Goal: Task Accomplishment & Management: Manage account settings

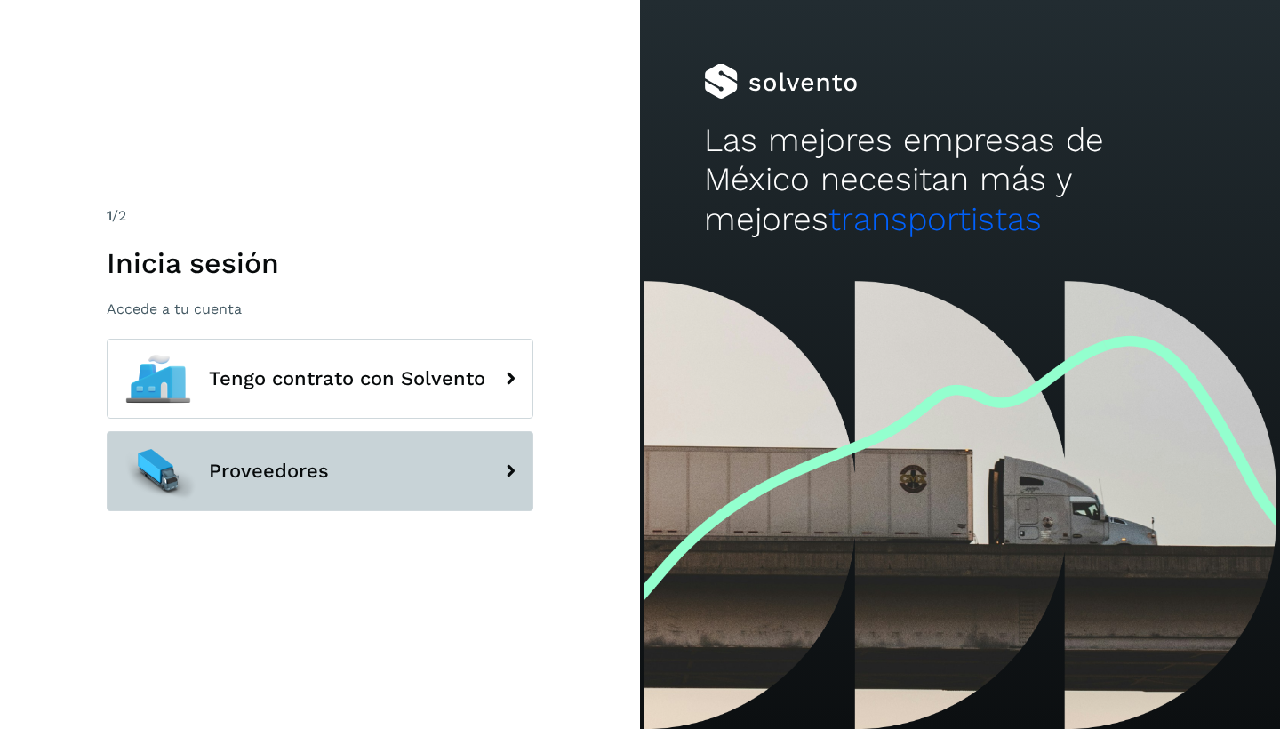
click at [274, 474] on span "Proveedores" at bounding box center [269, 470] width 120 height 21
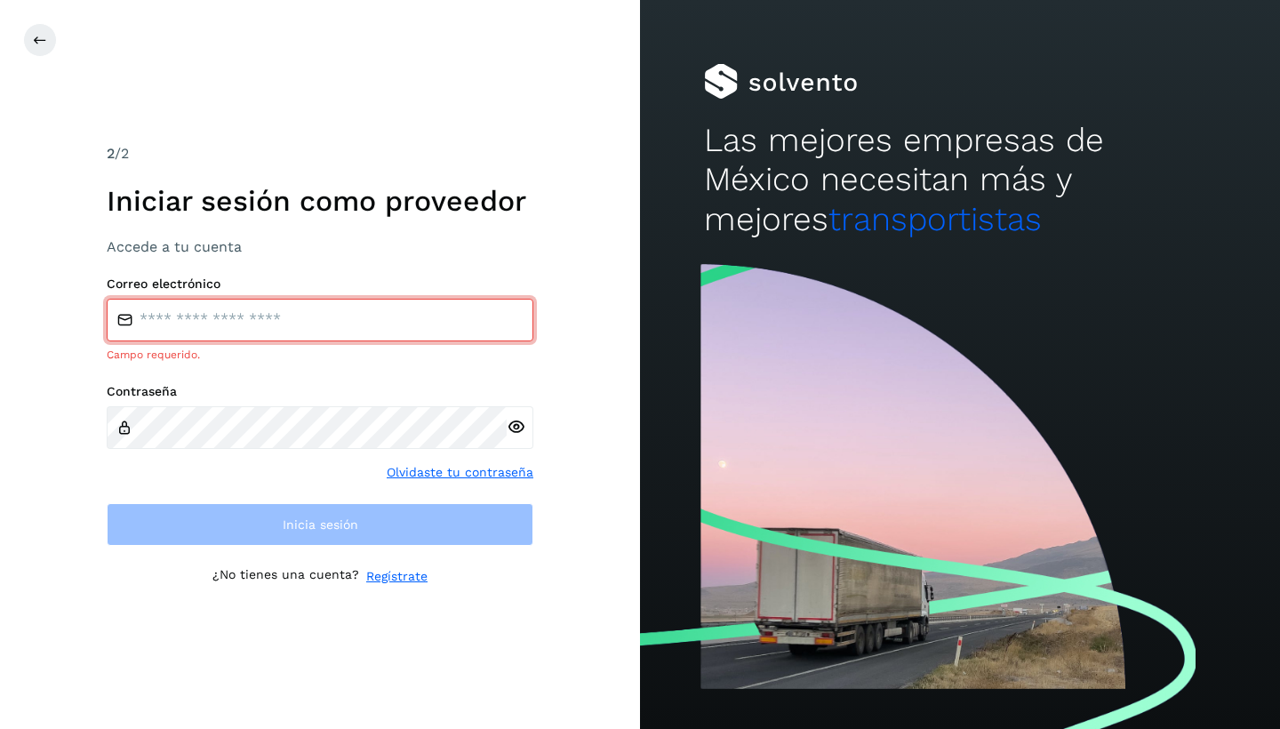
type input "**********"
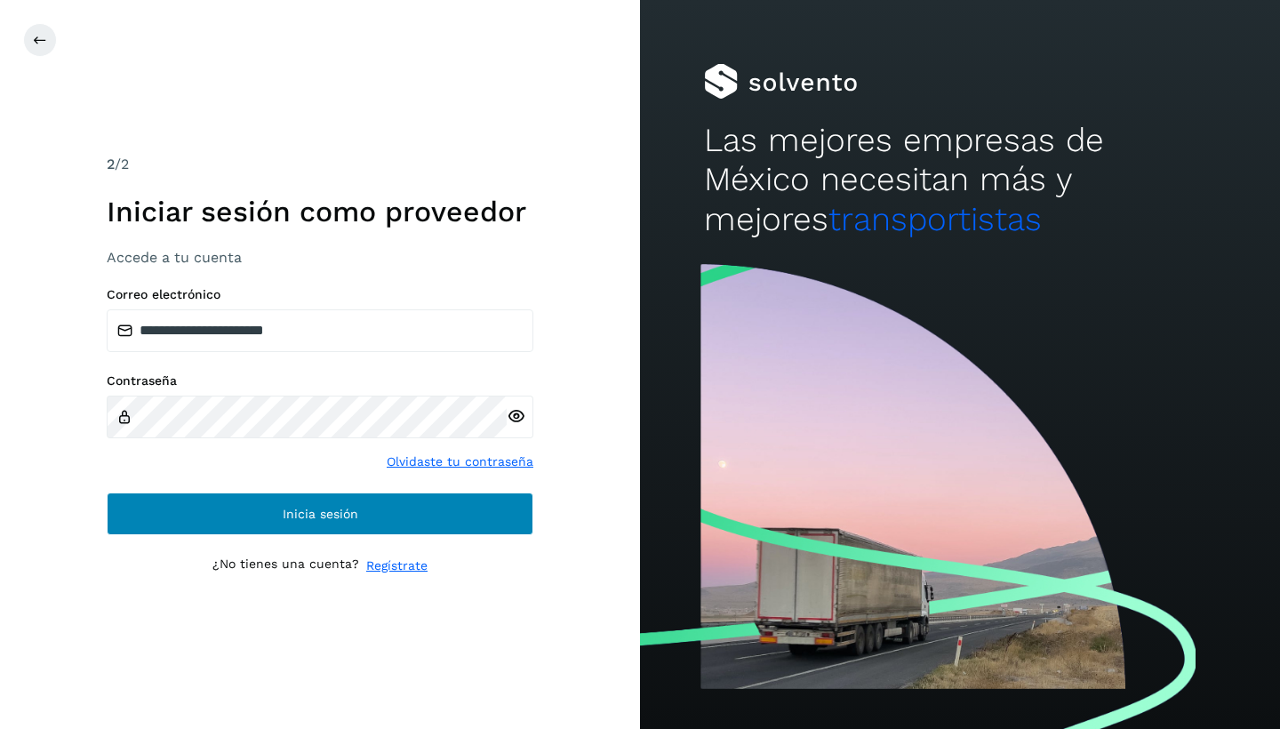
click at [274, 495] on button "Inicia sesión" at bounding box center [320, 513] width 427 height 43
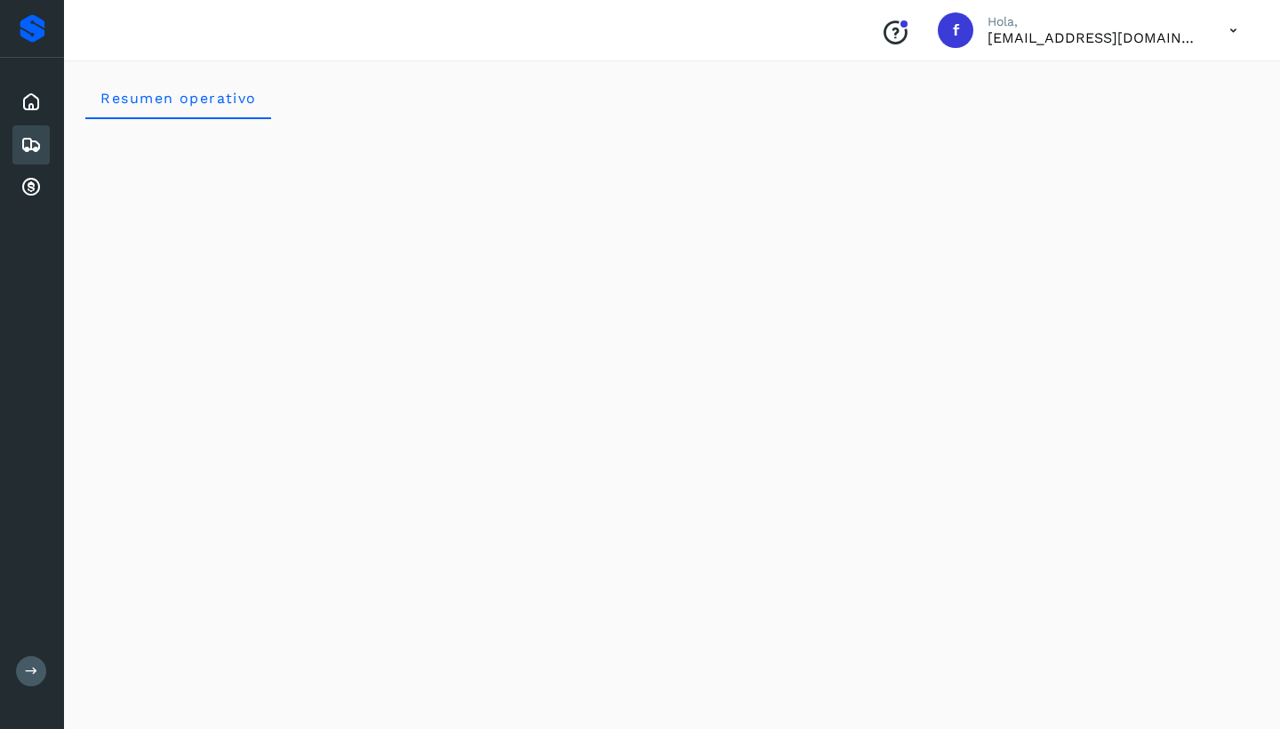
click at [27, 147] on icon at bounding box center [30, 144] width 21 height 21
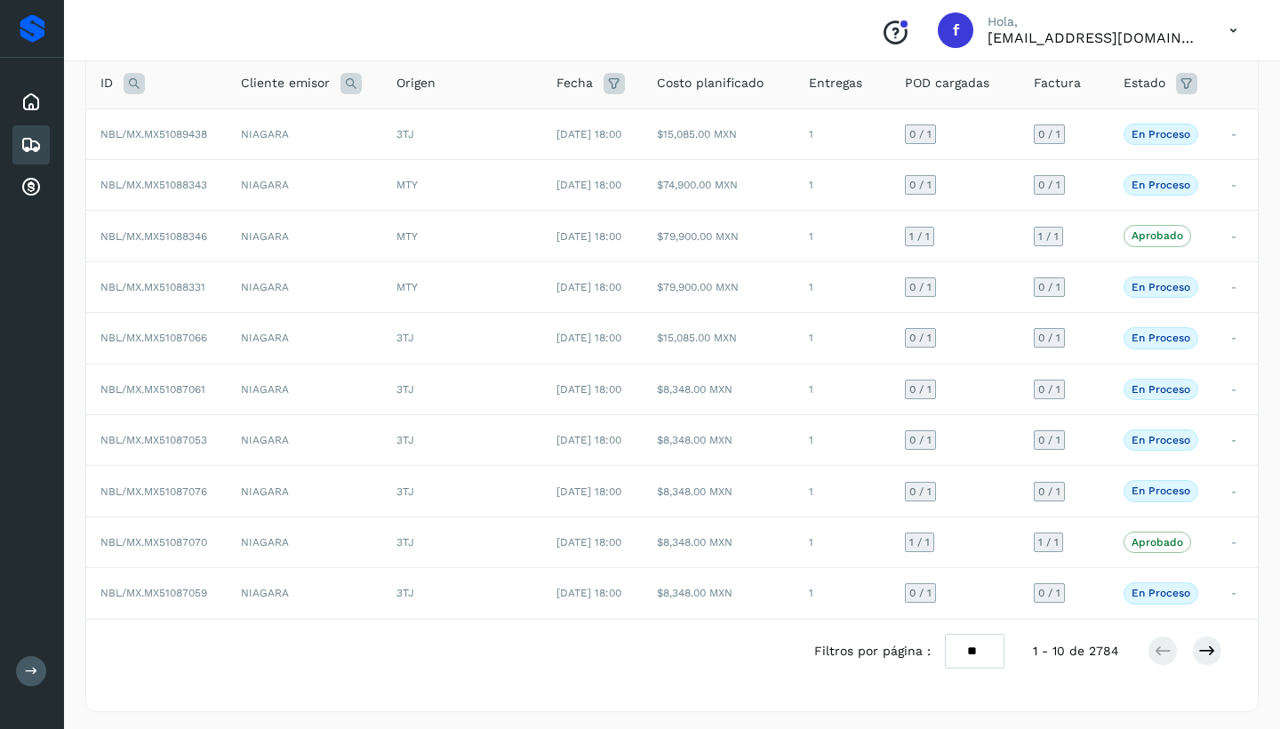
scroll to position [119, 0]
click at [1205, 652] on icon at bounding box center [1207, 652] width 18 height 18
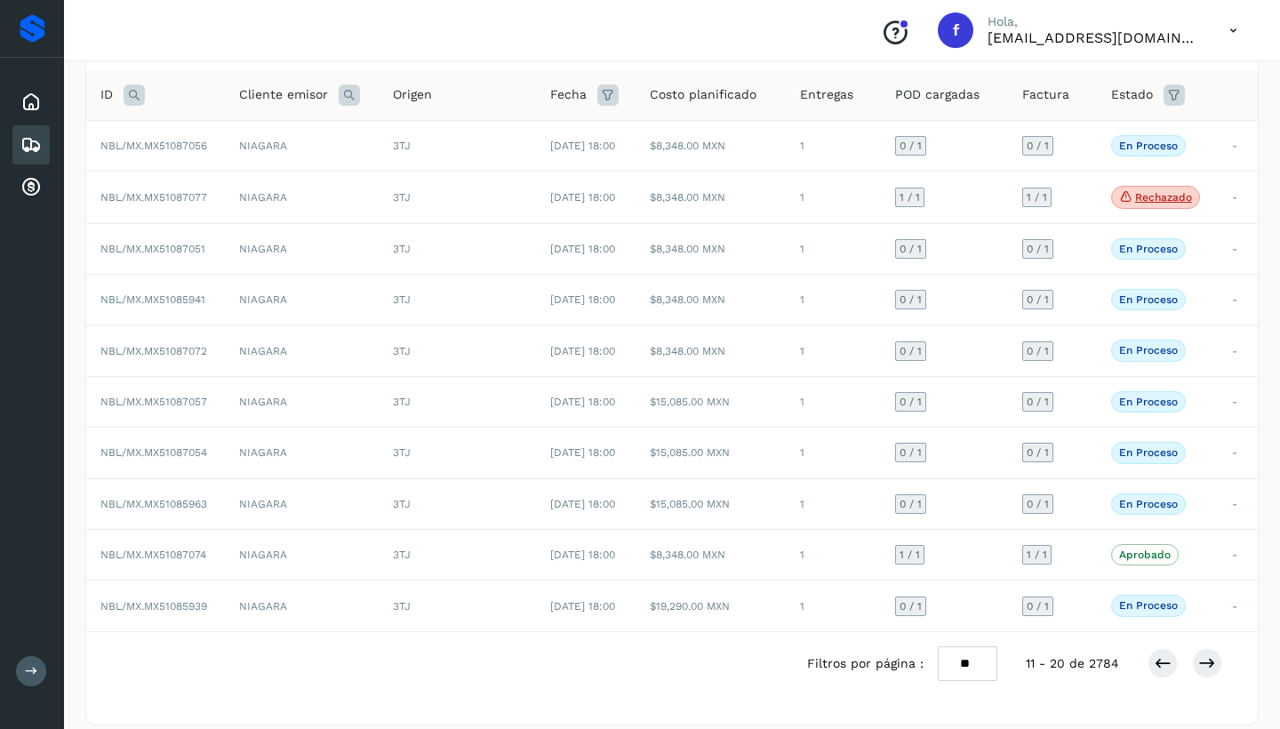
scroll to position [107, 0]
click at [1209, 663] on icon at bounding box center [1207, 665] width 18 height 18
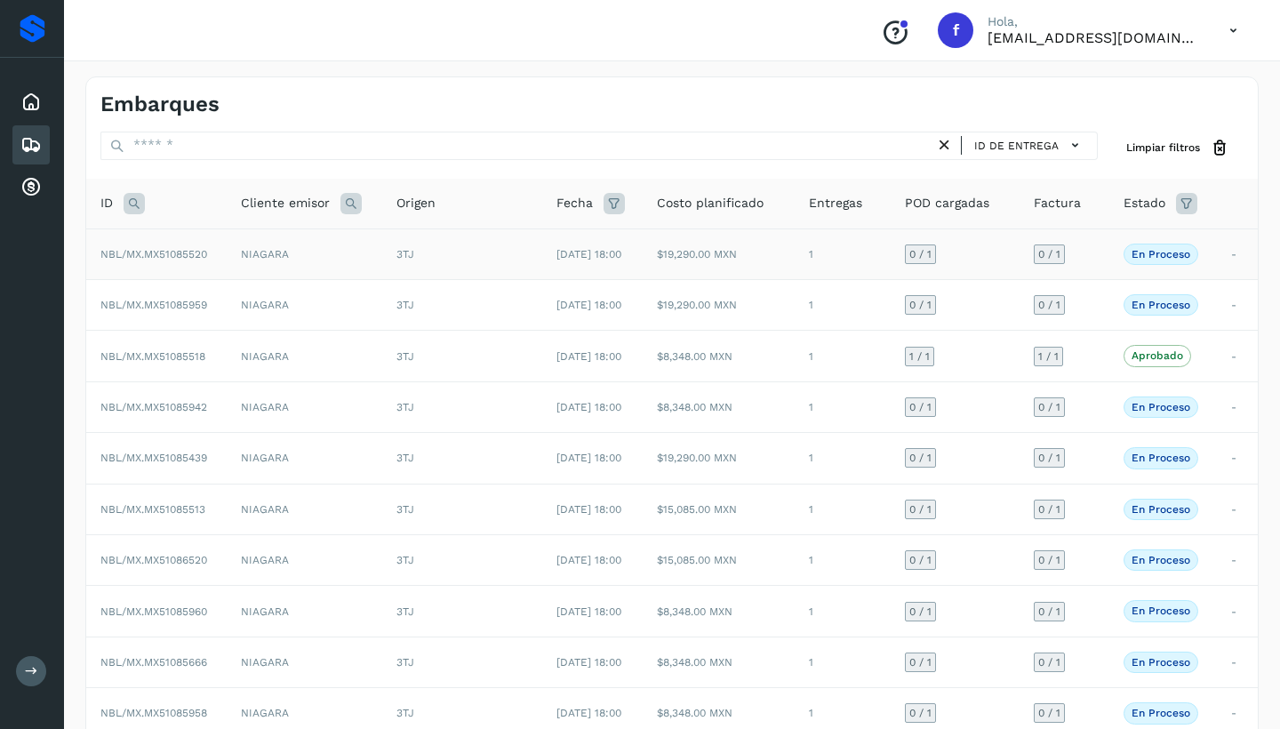
scroll to position [-1, 0]
click at [316, 257] on td "NIAGARA" at bounding box center [305, 253] width 156 height 51
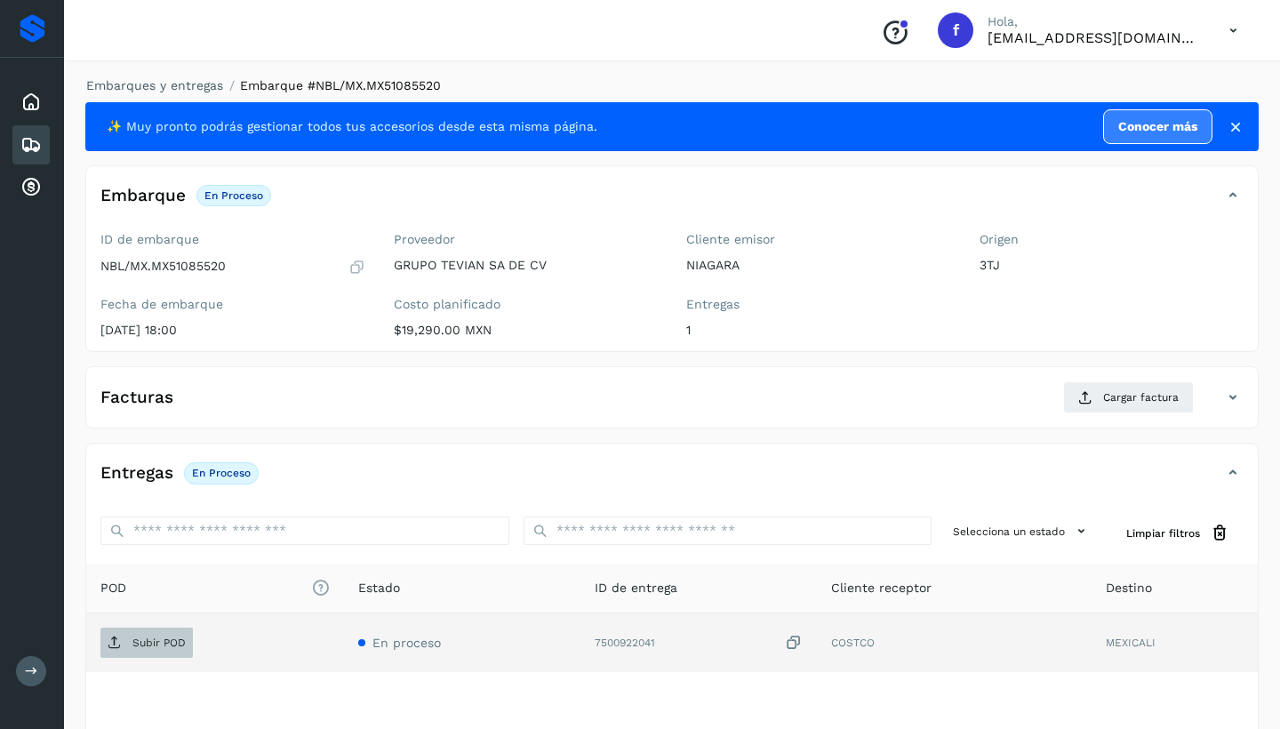
click at [140, 646] on span "Subir POD" at bounding box center [146, 642] width 92 height 28
click at [1132, 390] on span "Cargar factura" at bounding box center [1141, 397] width 76 height 16
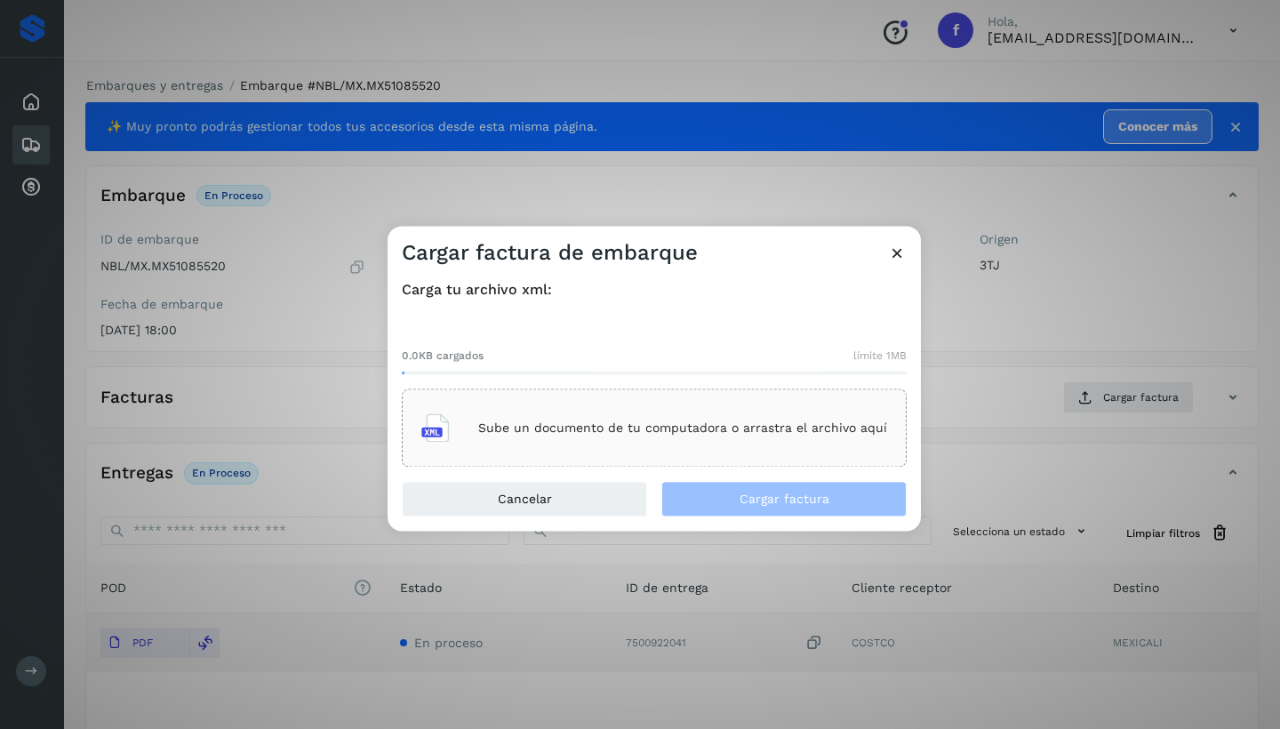
click at [670, 428] on p "Sube un documento de tu computadora o arrastra el archivo aquí" at bounding box center [682, 427] width 409 height 15
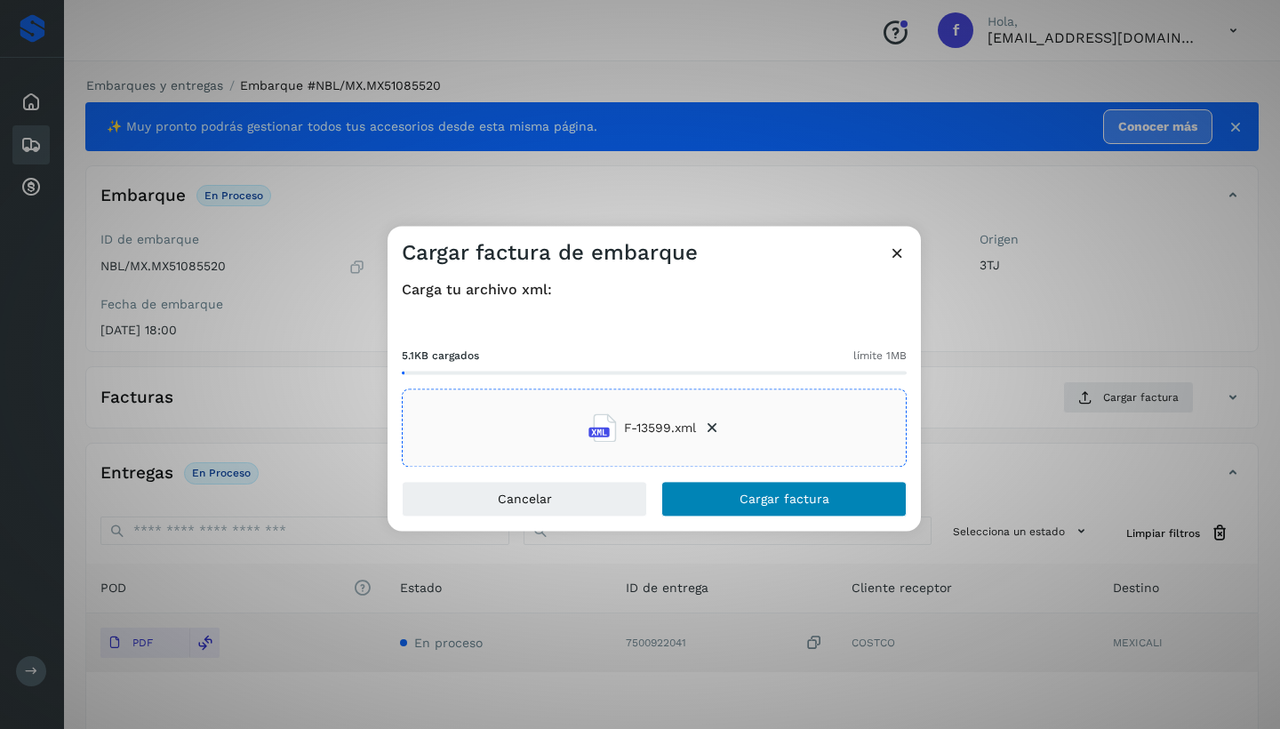
click at [838, 498] on button "Cargar factura" at bounding box center [783, 500] width 245 height 36
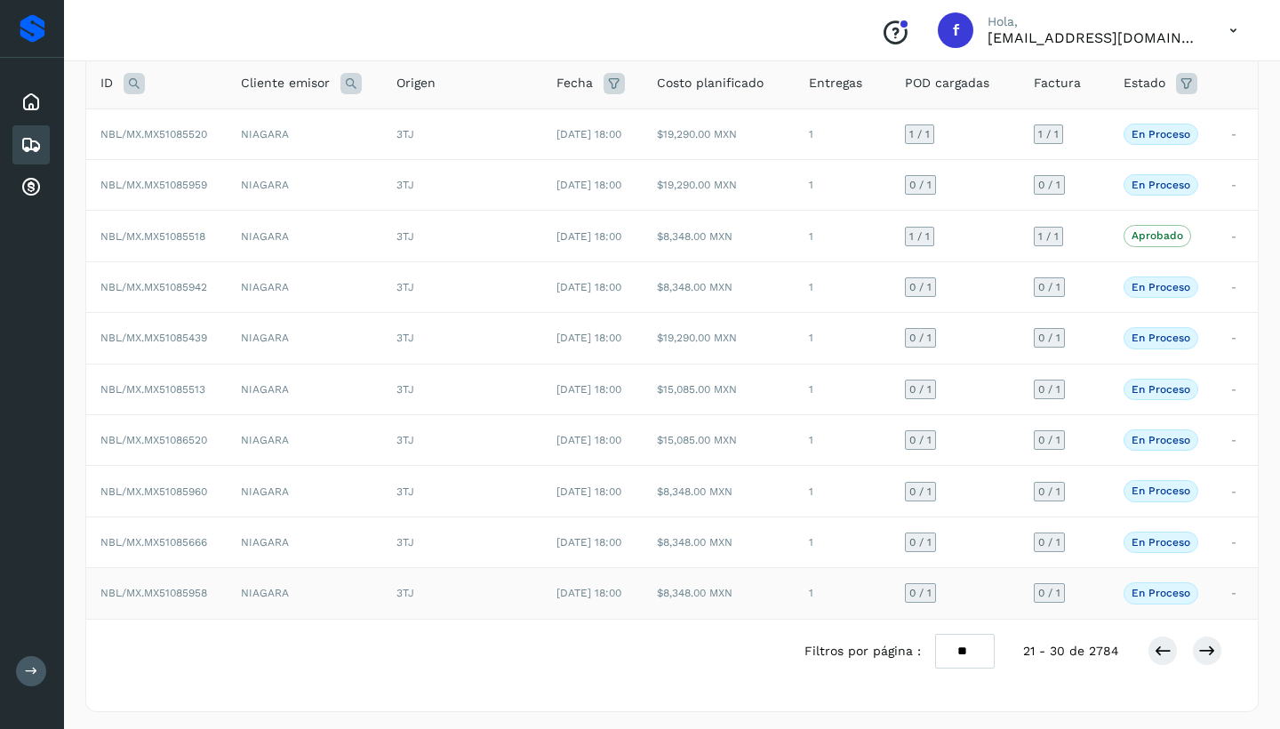
scroll to position [119, 0]
click at [1166, 653] on icon at bounding box center [1163, 652] width 18 height 18
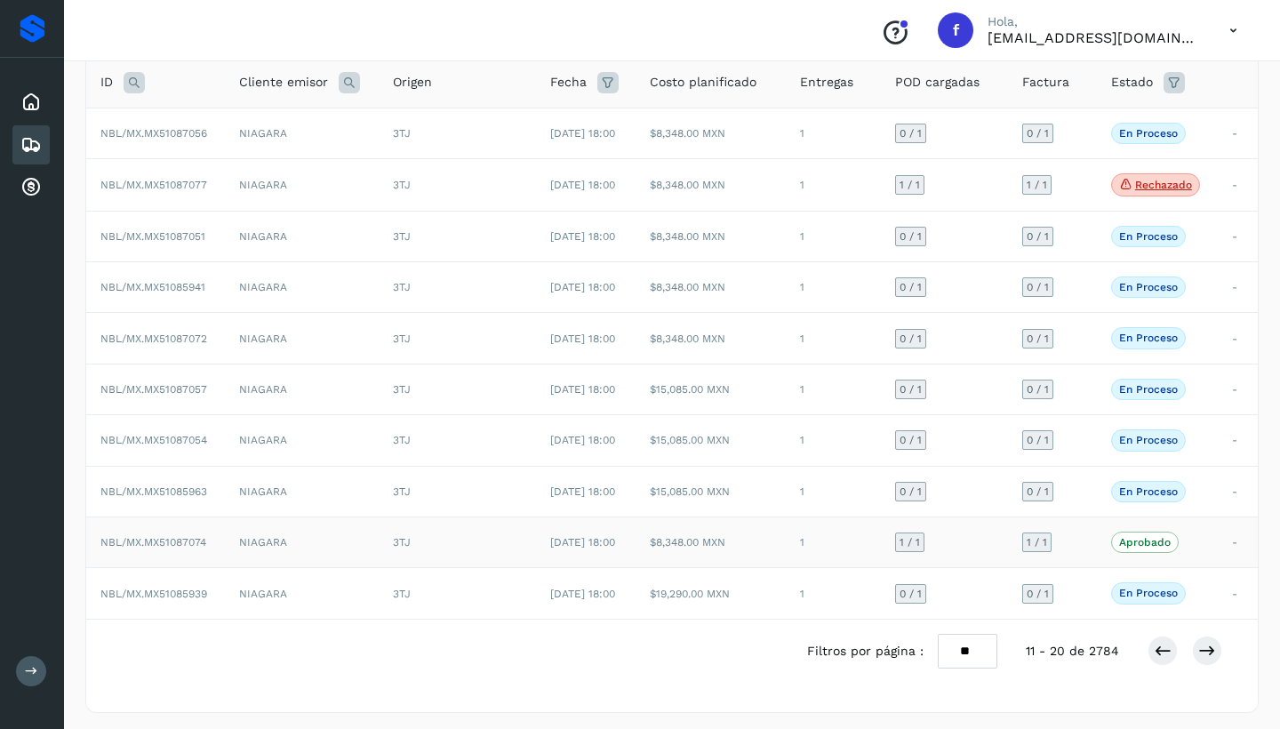
scroll to position [120, 0]
click at [1157, 646] on icon at bounding box center [1163, 652] width 18 height 18
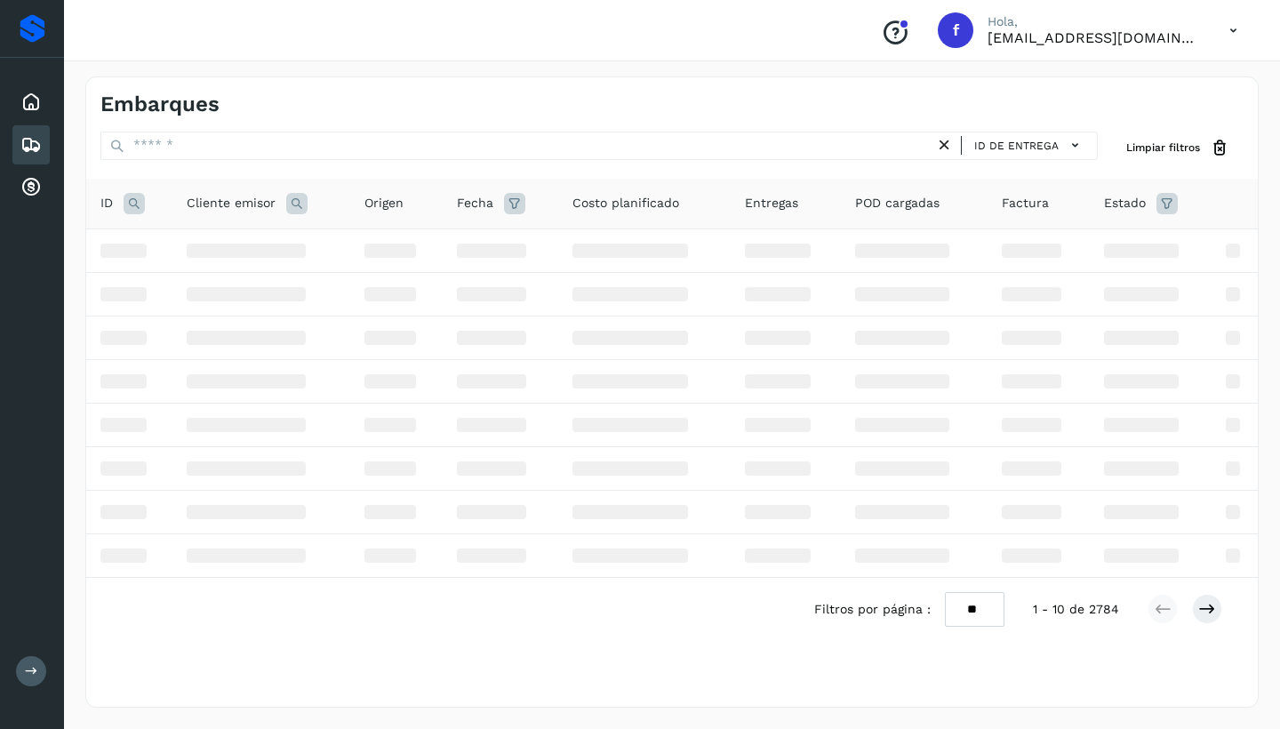
scroll to position [0, 0]
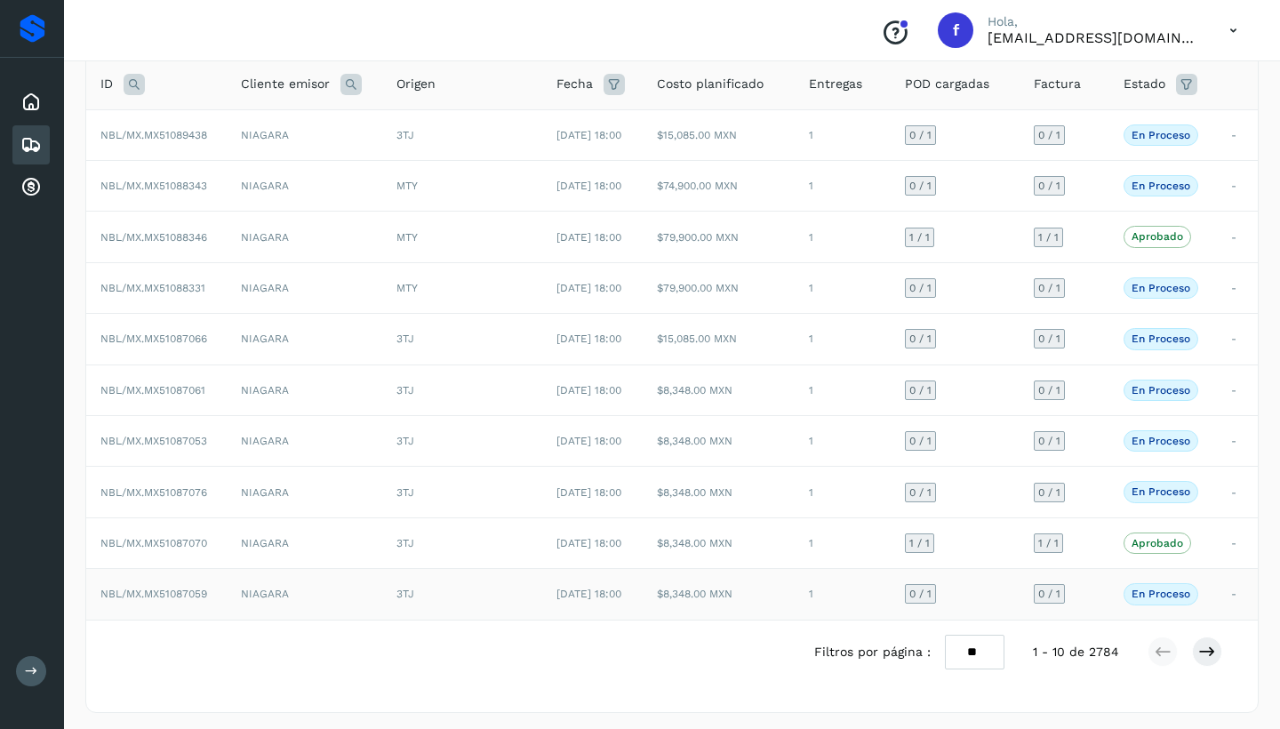
click at [367, 594] on td "NIAGARA" at bounding box center [305, 594] width 156 height 51
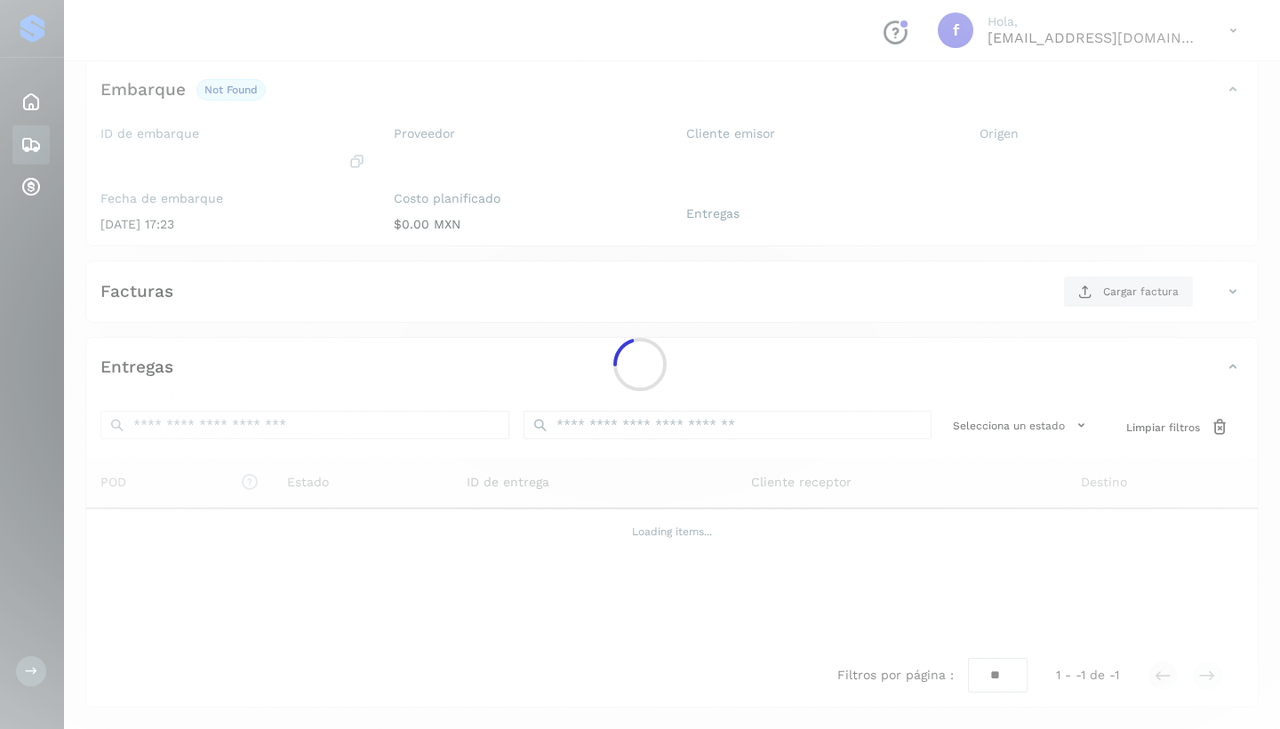
scroll to position [103, 0]
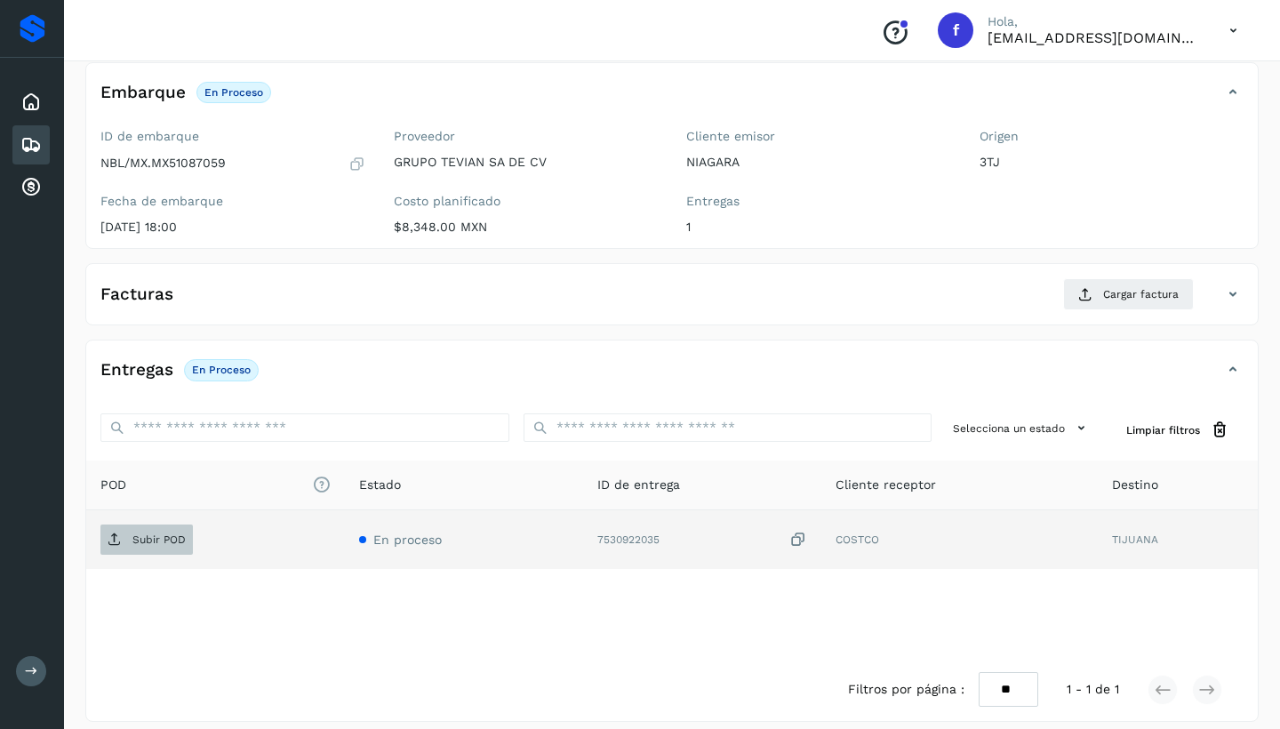
click at [130, 535] on span "Subir POD" at bounding box center [146, 539] width 92 height 28
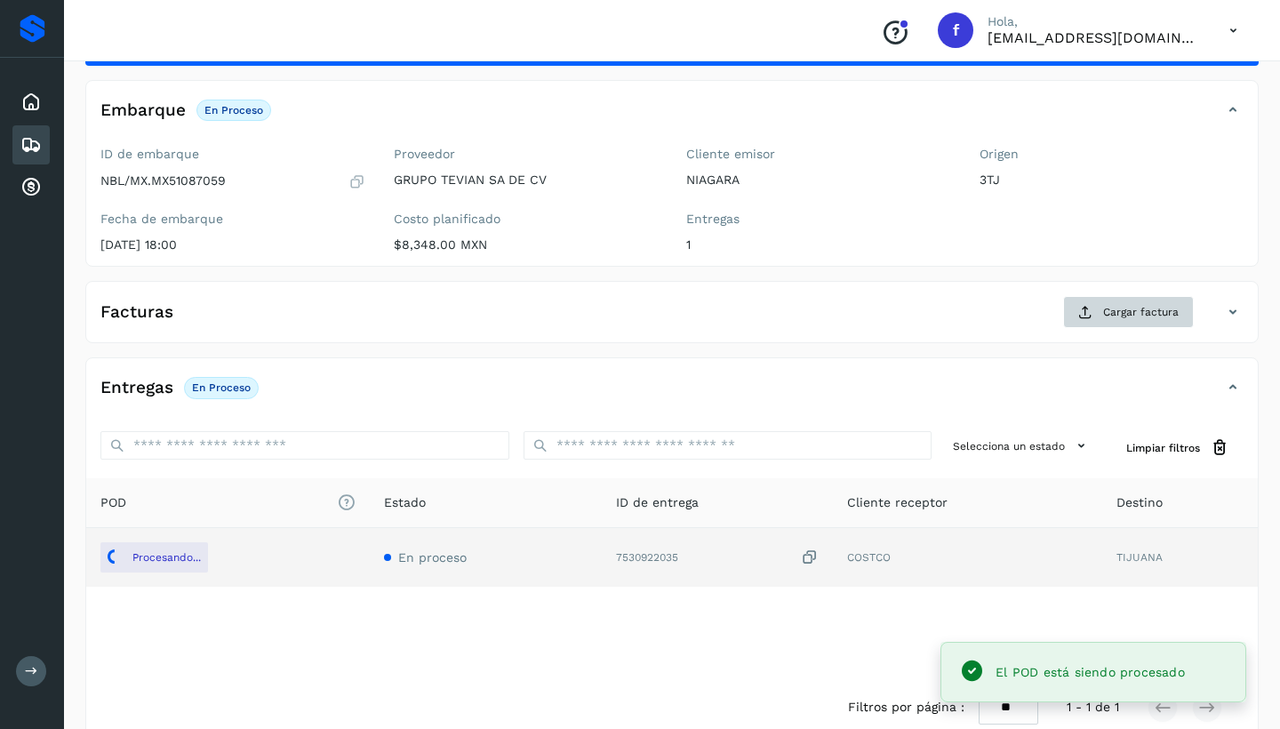
scroll to position [84, 0]
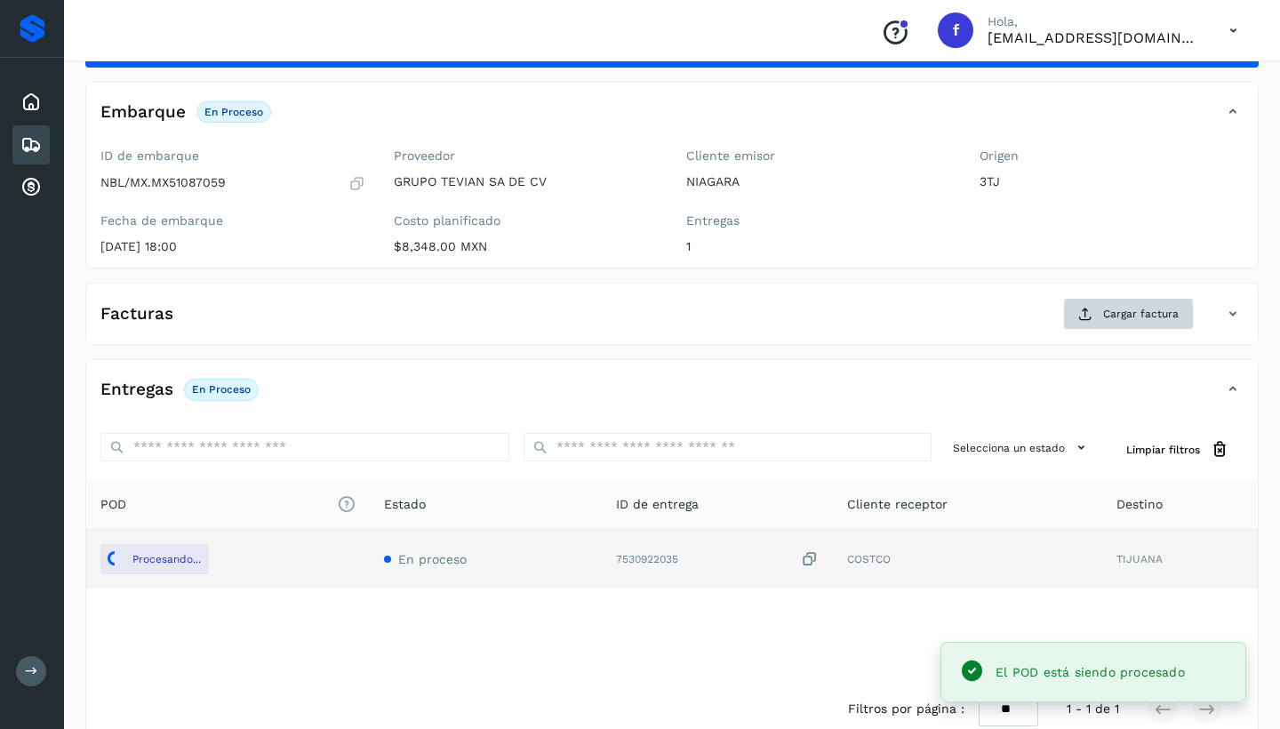
click at [1139, 311] on span "Cargar factura" at bounding box center [1141, 314] width 76 height 16
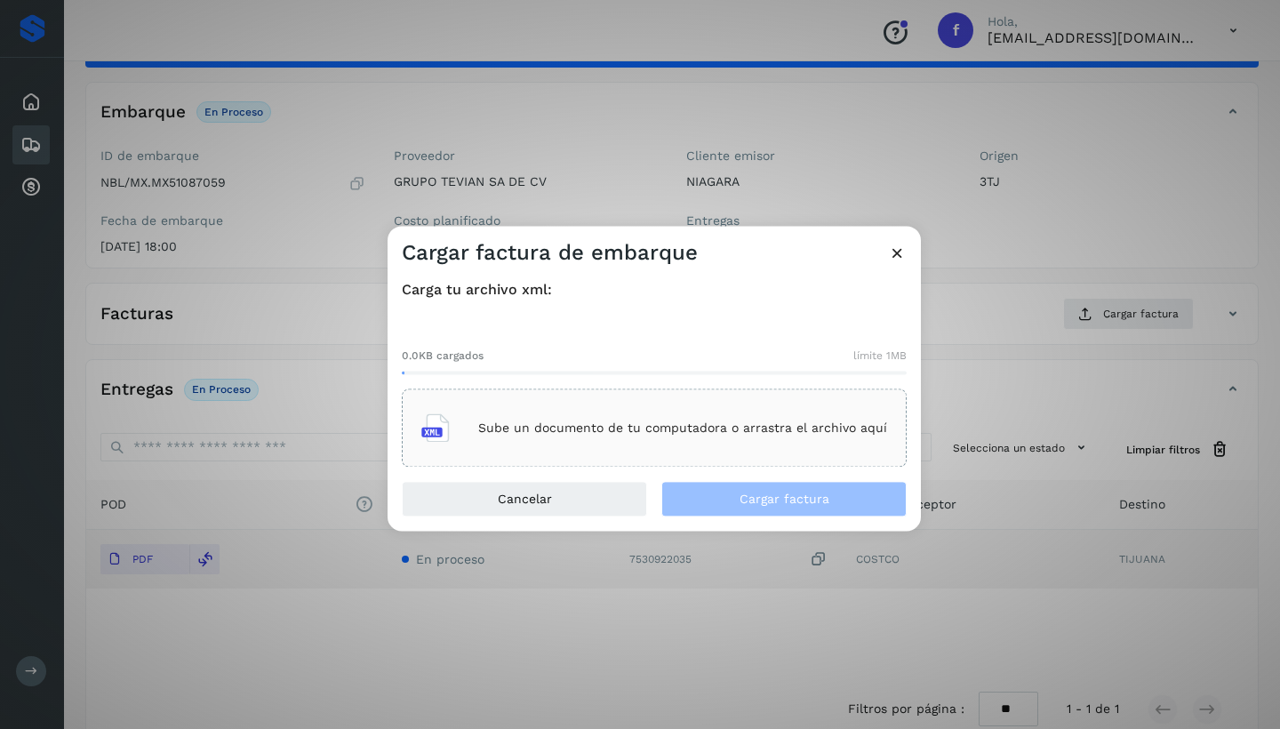
click at [719, 427] on p "Sube un documento de tu computadora o arrastra el archivo aquí" at bounding box center [682, 427] width 409 height 15
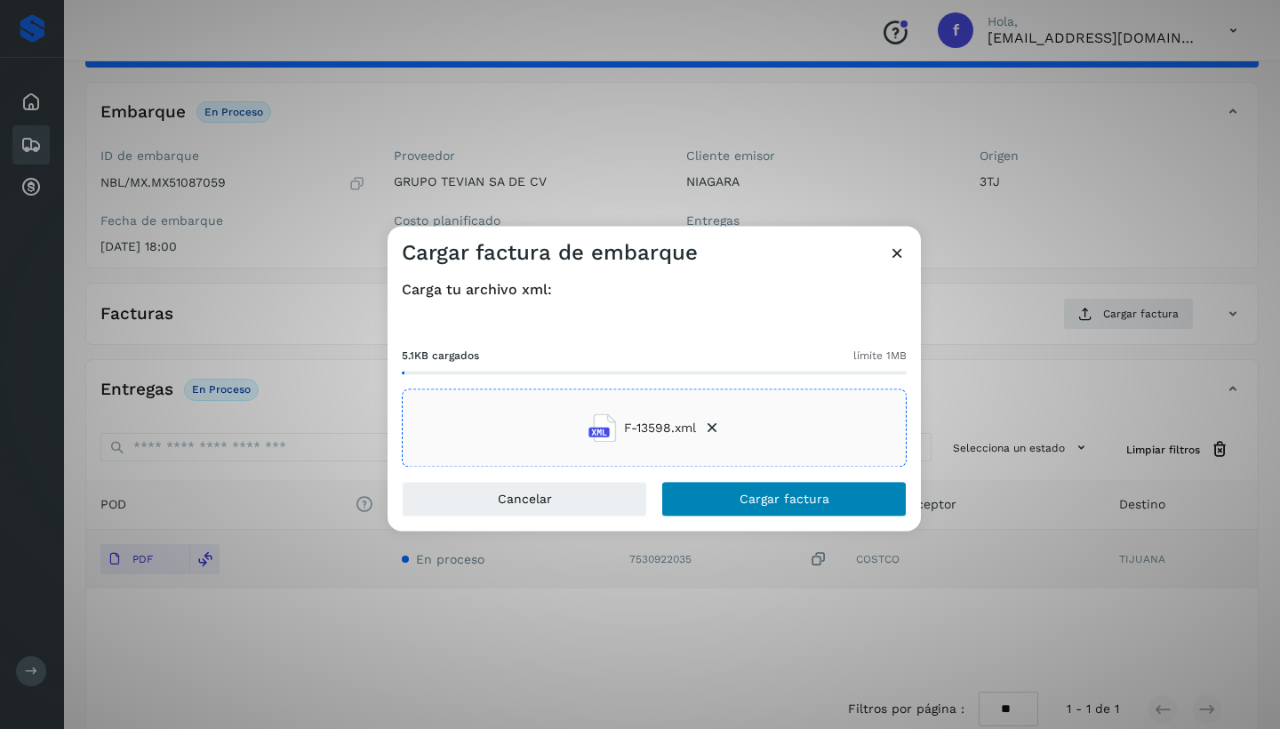
click at [795, 492] on button "Cargar factura" at bounding box center [783, 500] width 245 height 36
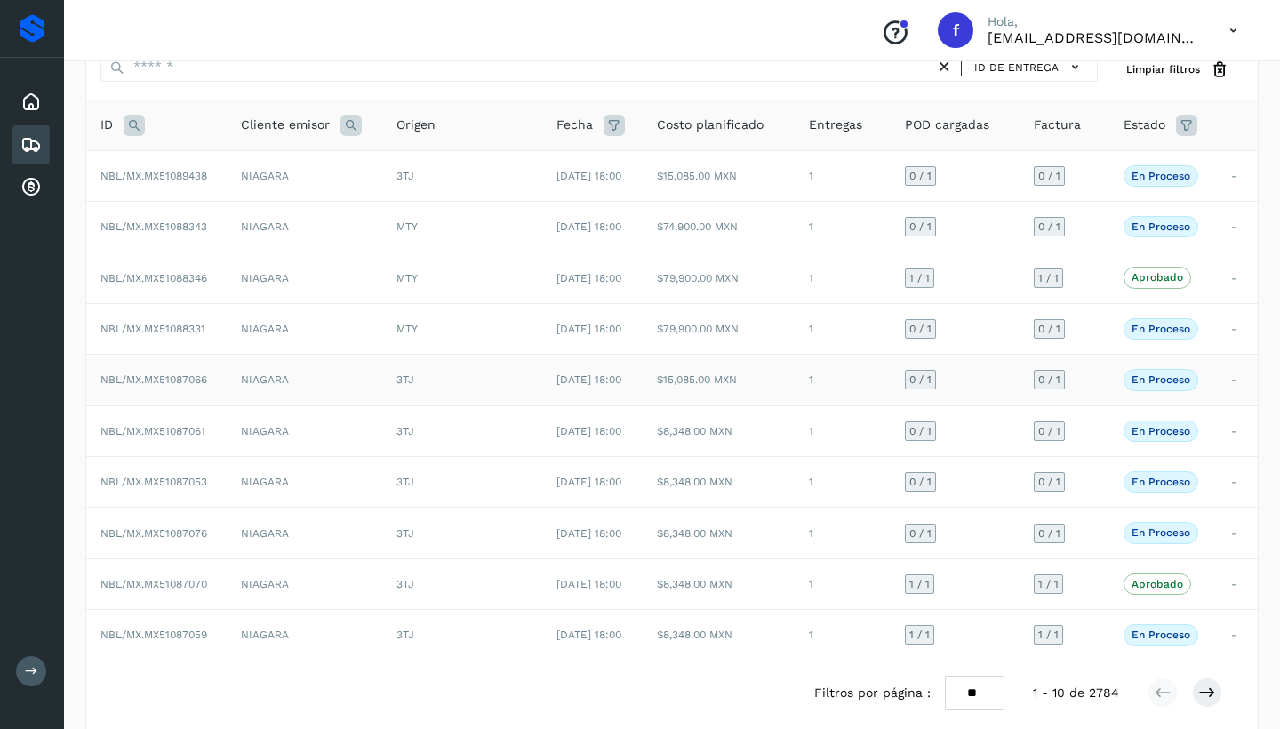
scroll to position [116, 0]
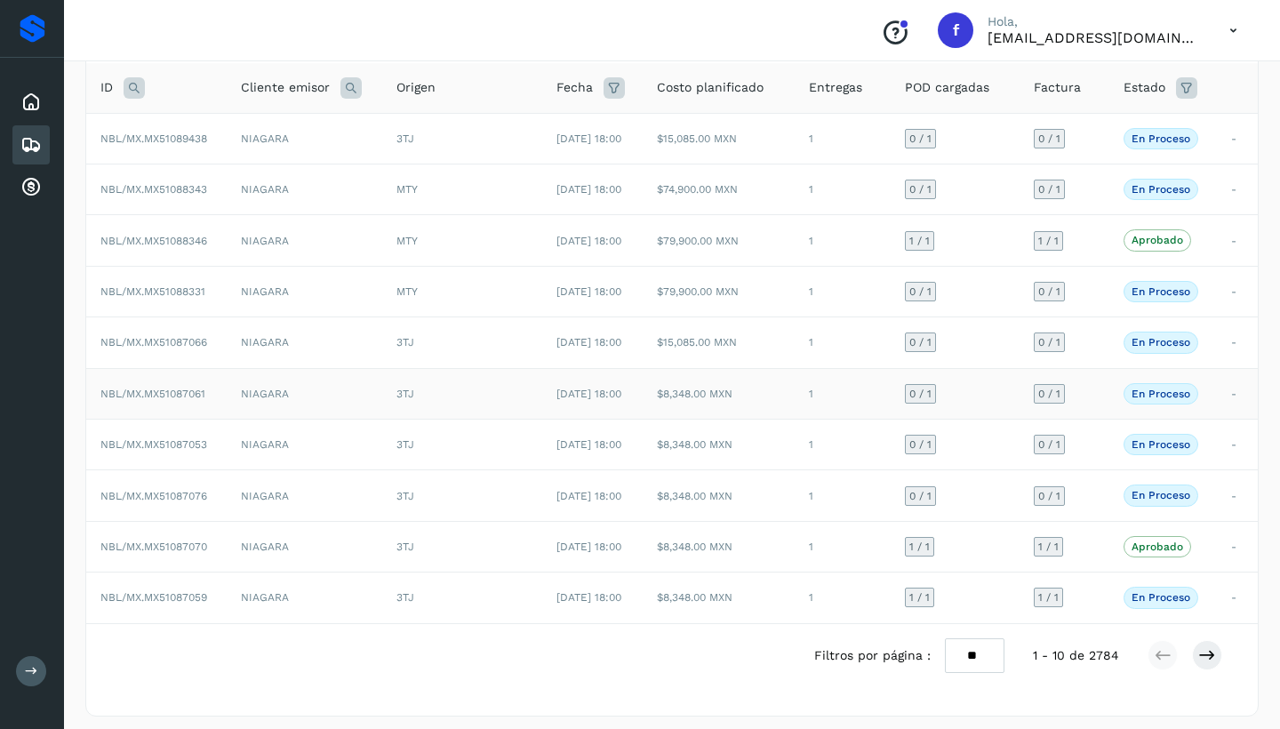
click at [259, 392] on td "NIAGARA" at bounding box center [305, 393] width 156 height 51
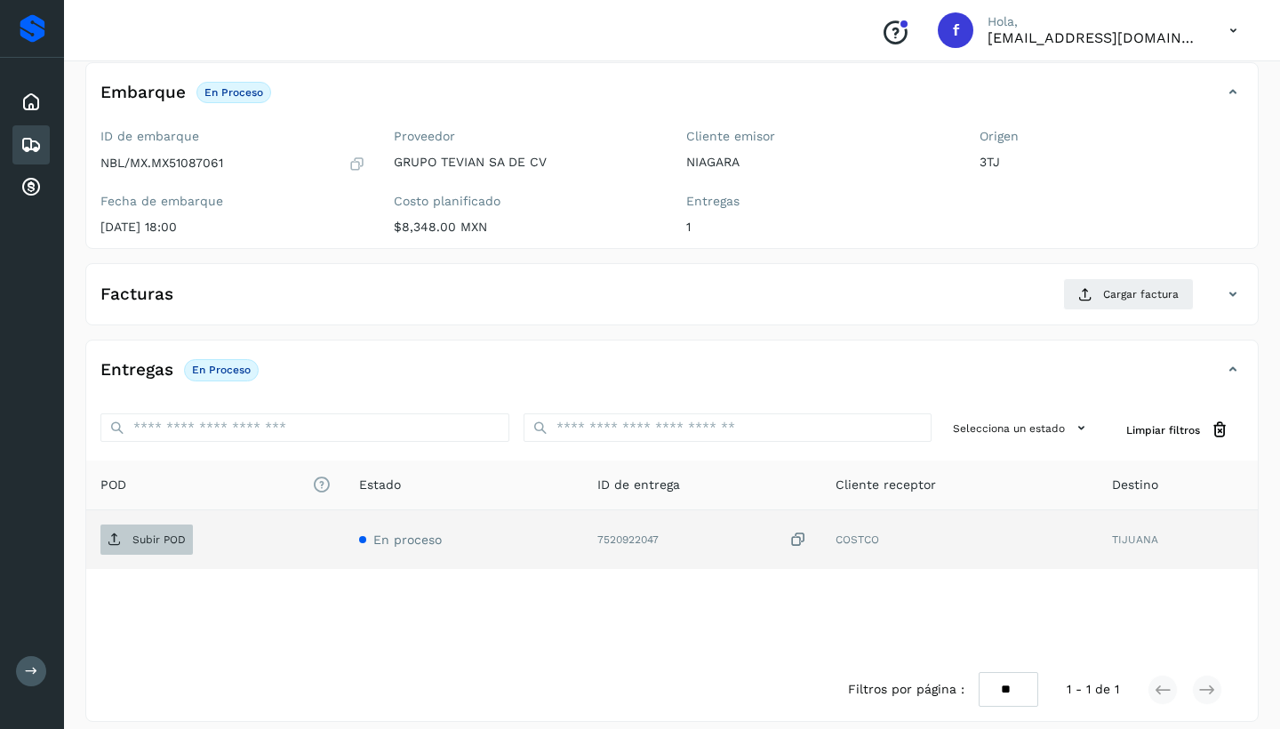
click at [178, 533] on p "Subir POD" at bounding box center [158, 539] width 53 height 12
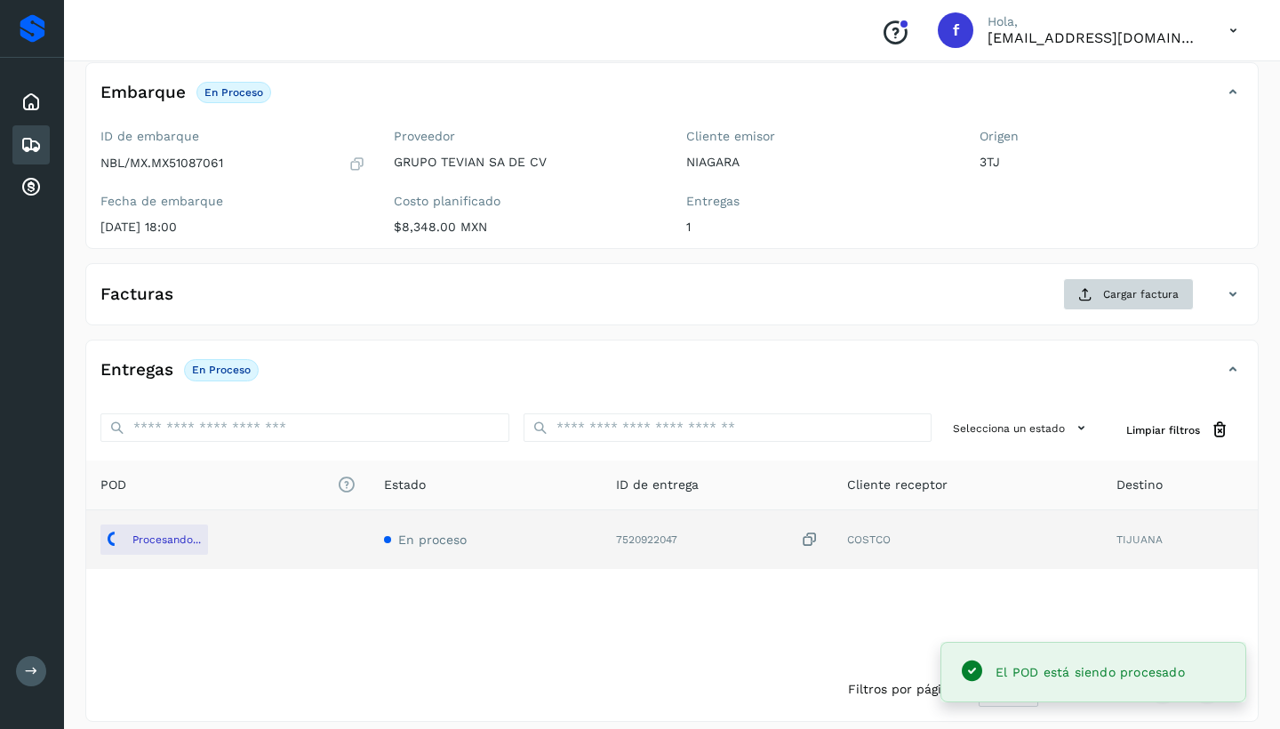
click at [1111, 293] on span "Cargar factura" at bounding box center [1141, 294] width 76 height 16
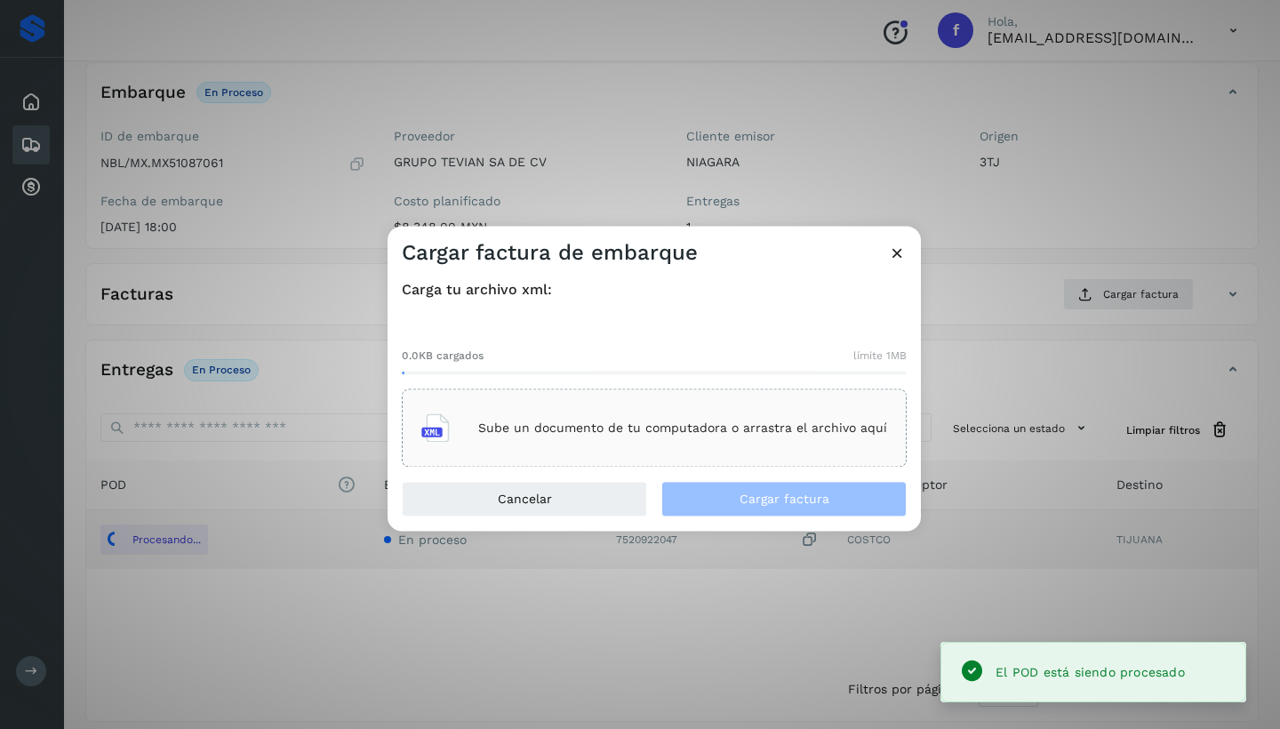
click at [695, 419] on div "Sube un documento de tu computadora o arrastra el archivo aquí" at bounding box center [654, 428] width 466 height 48
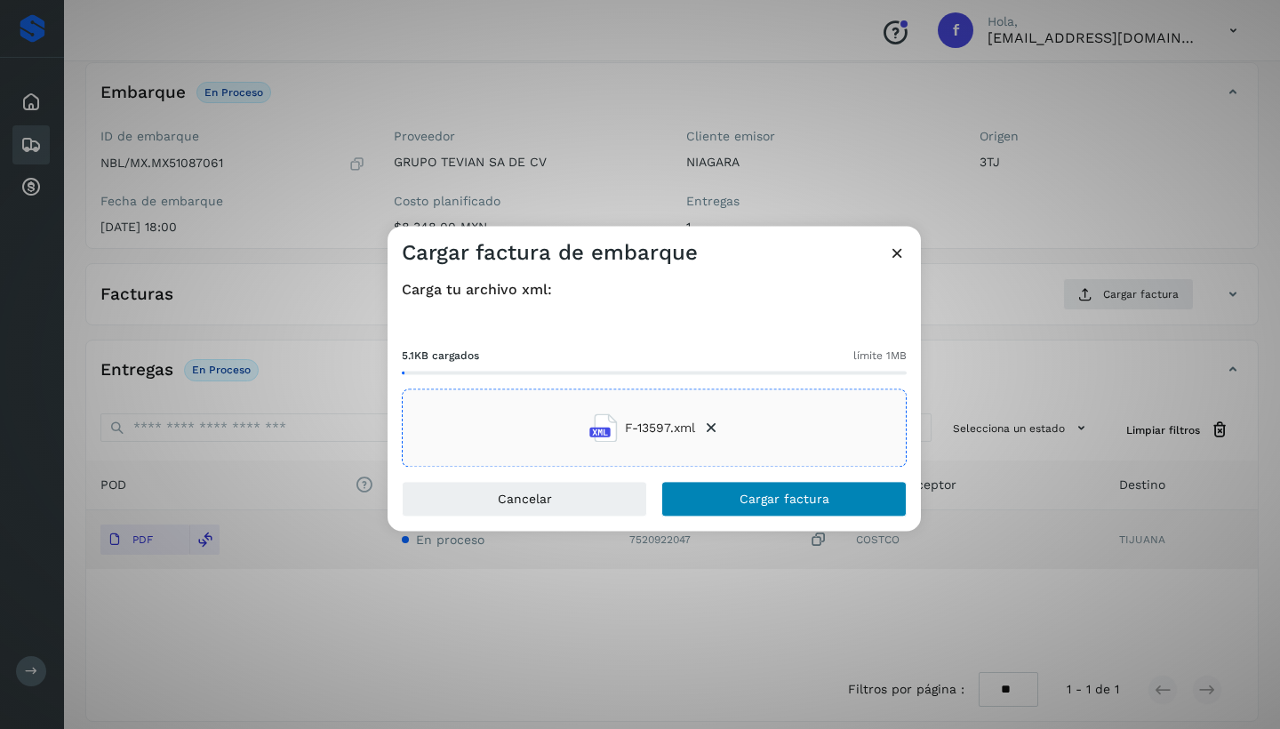
click at [823, 499] on span "Cargar factura" at bounding box center [785, 499] width 90 height 12
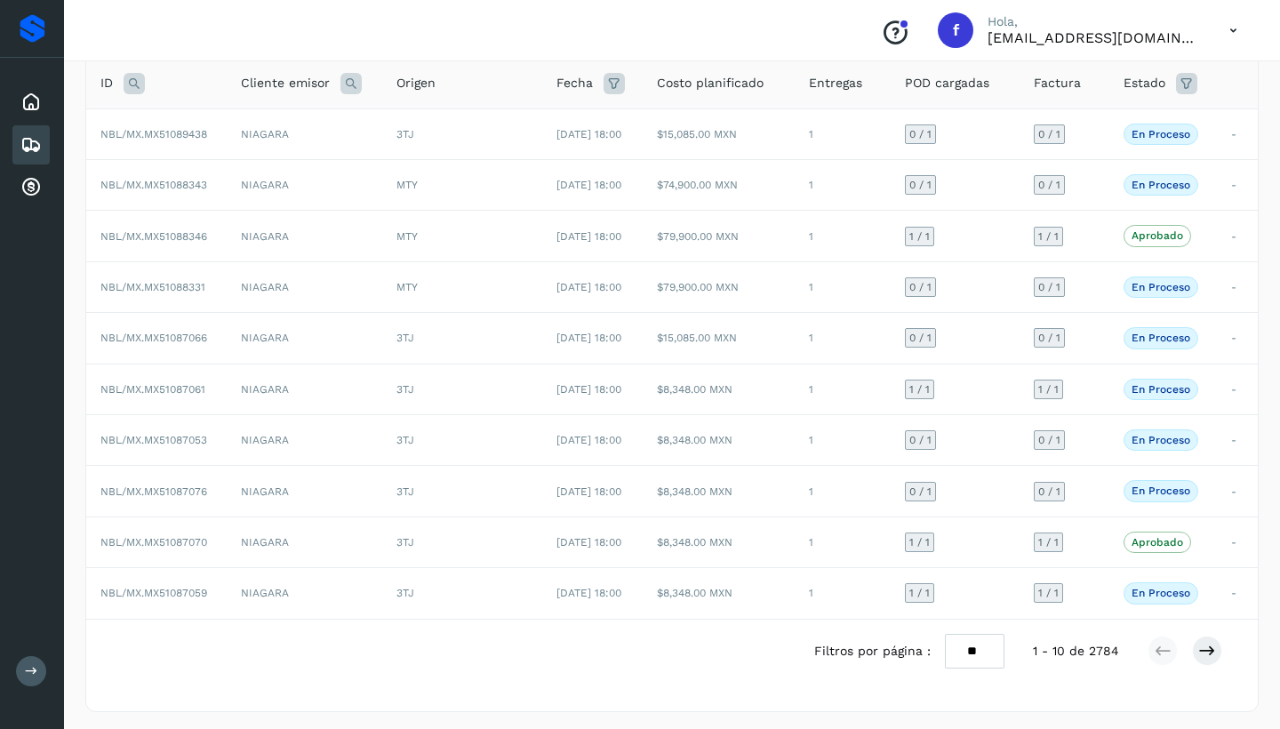
scroll to position [119, 0]
click at [1212, 652] on icon at bounding box center [1207, 652] width 18 height 18
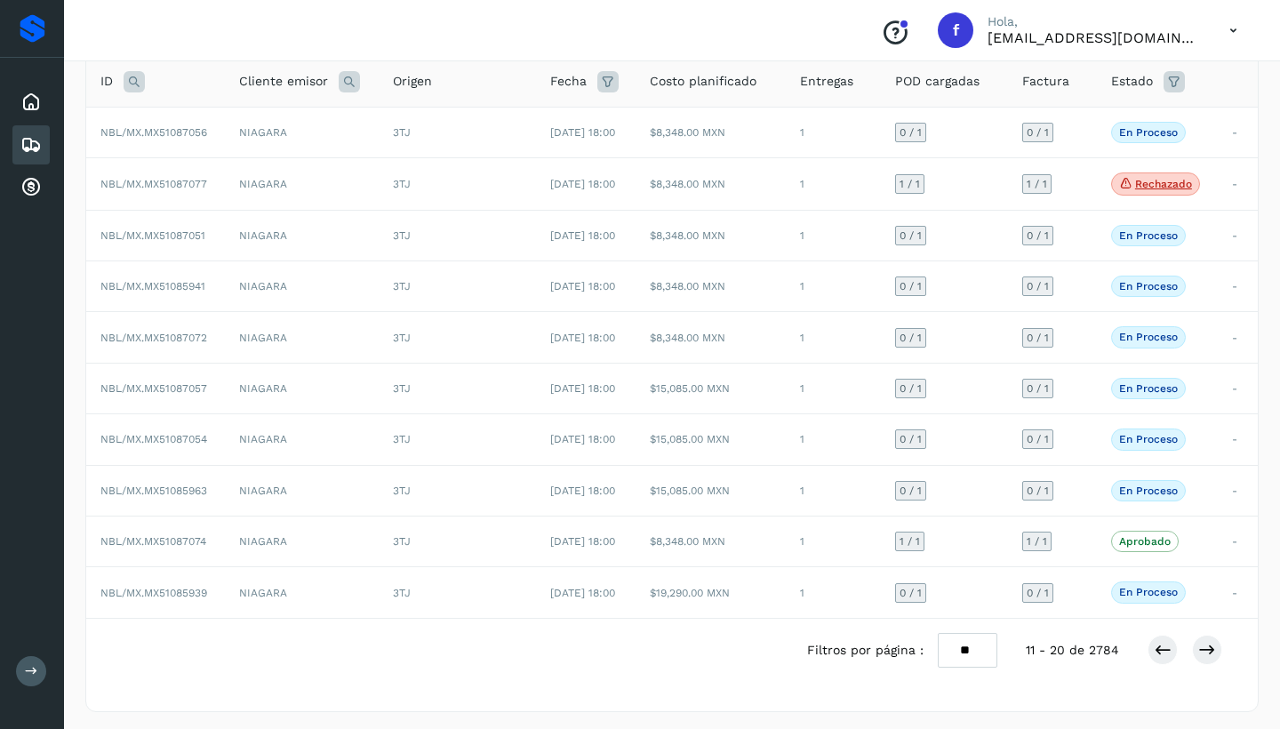
scroll to position [120, 0]
drag, startPoint x: 1216, startPoint y: 648, endPoint x: 1153, endPoint y: 650, distance: 63.1
click at [1216, 648] on icon at bounding box center [1207, 652] width 18 height 18
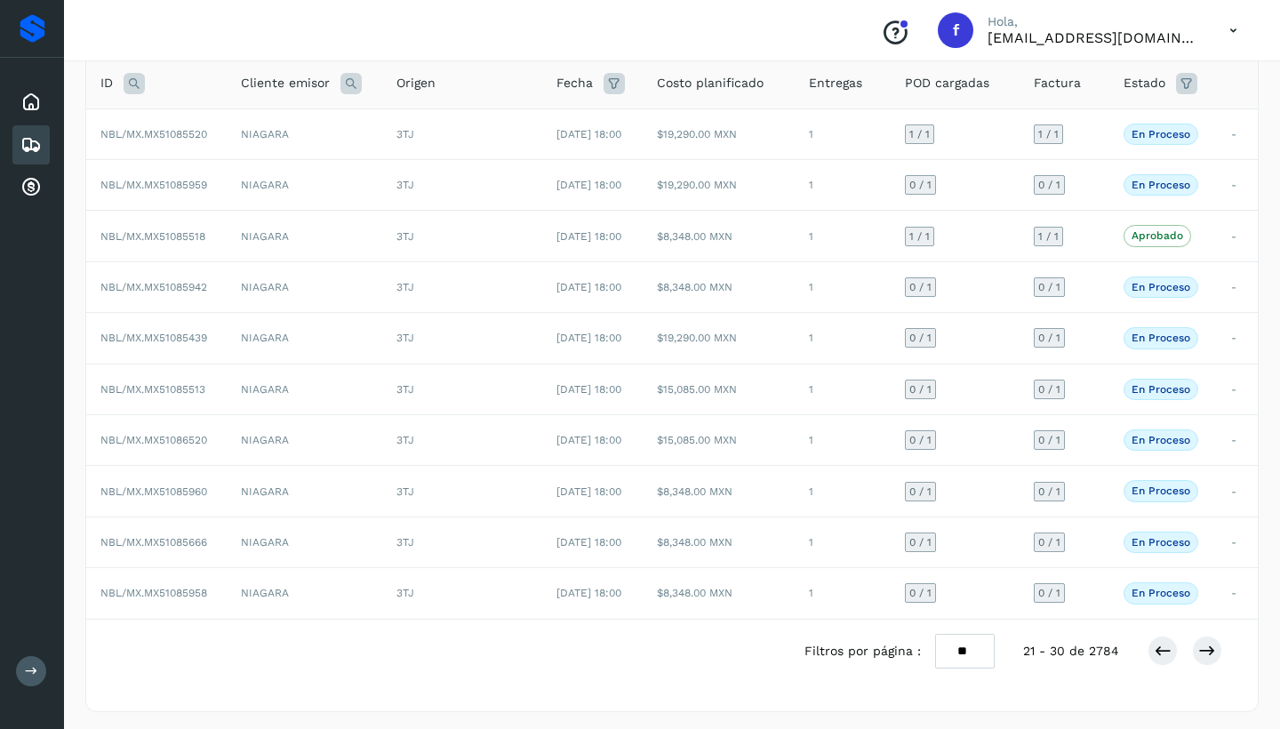
scroll to position [119, 0]
click at [1214, 651] on icon at bounding box center [1207, 652] width 18 height 18
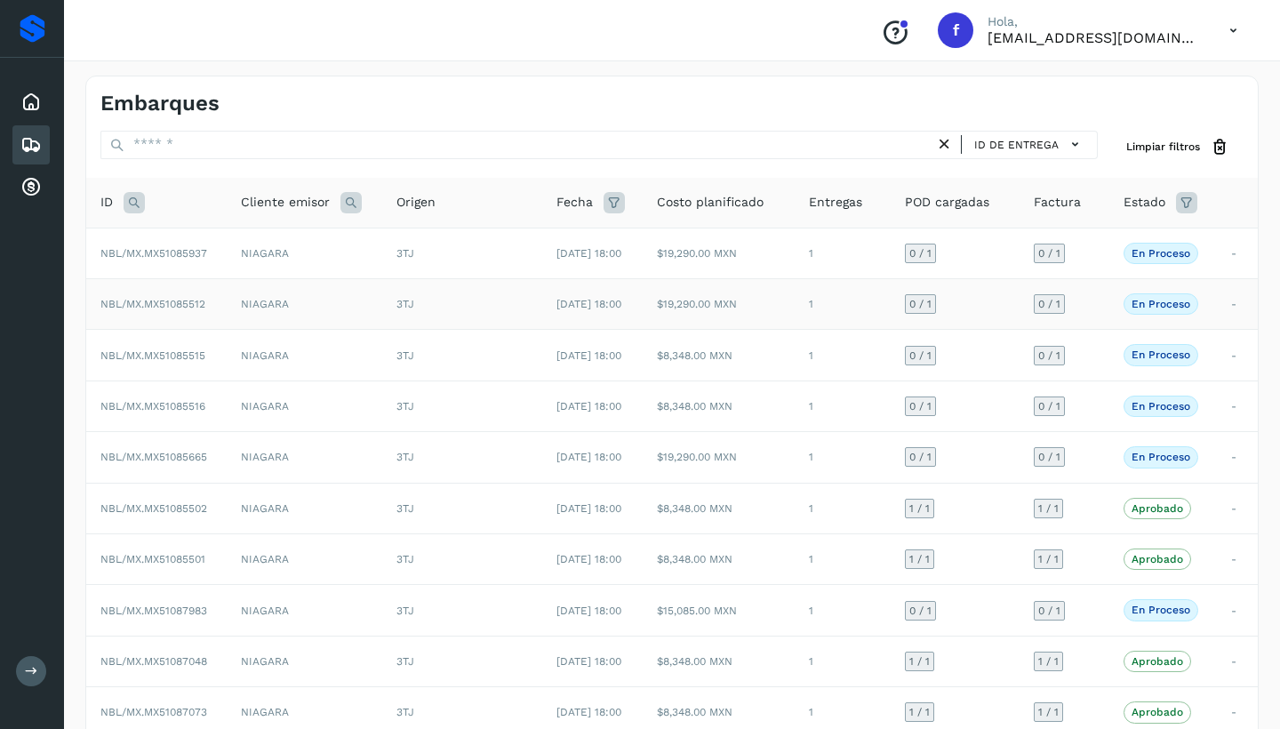
scroll to position [3, 0]
click at [317, 300] on td "NIAGARA" at bounding box center [305, 302] width 156 height 51
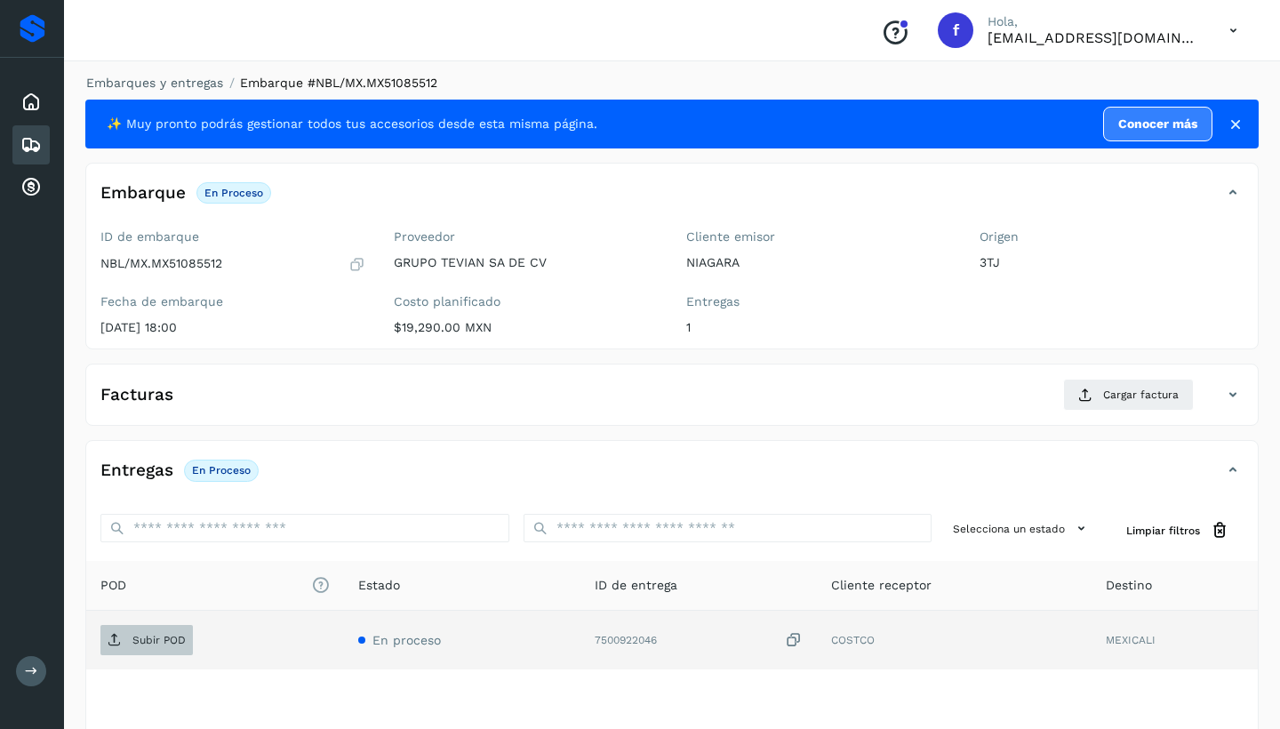
click at [150, 637] on p "Subir POD" at bounding box center [158, 640] width 53 height 12
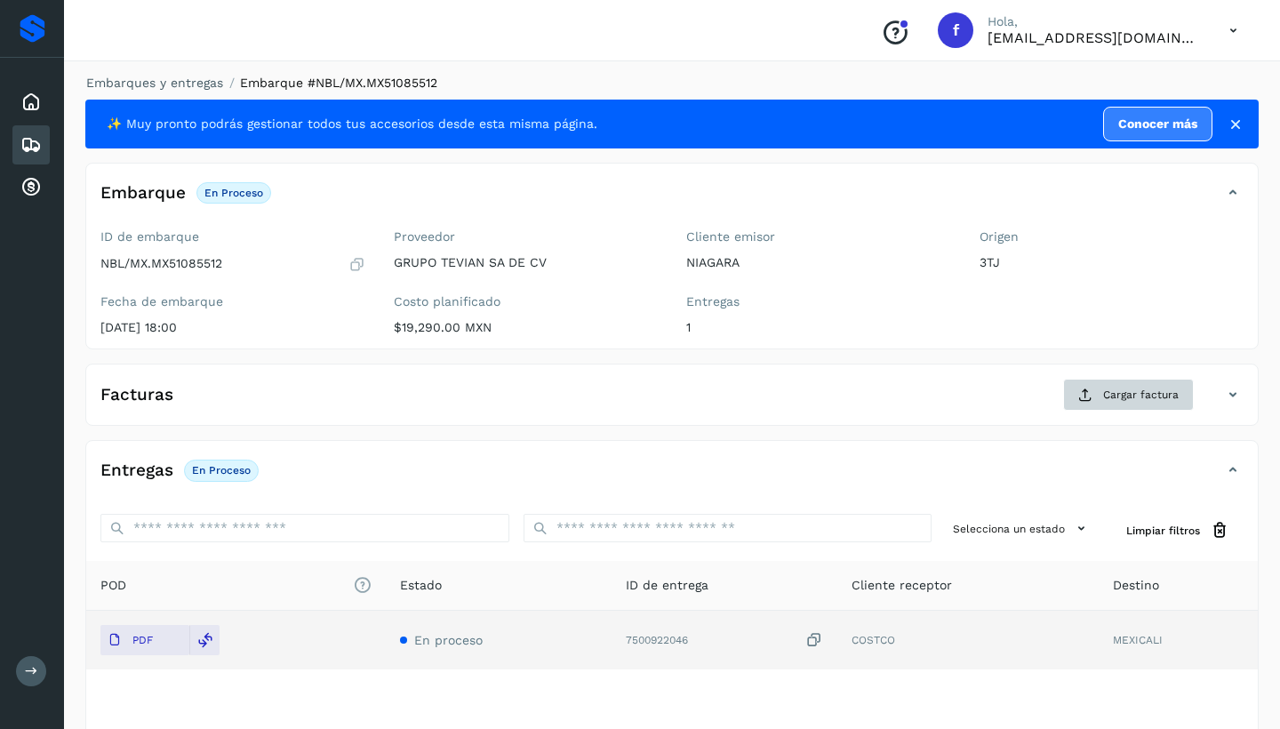
click at [1106, 397] on span "Cargar factura" at bounding box center [1141, 395] width 76 height 16
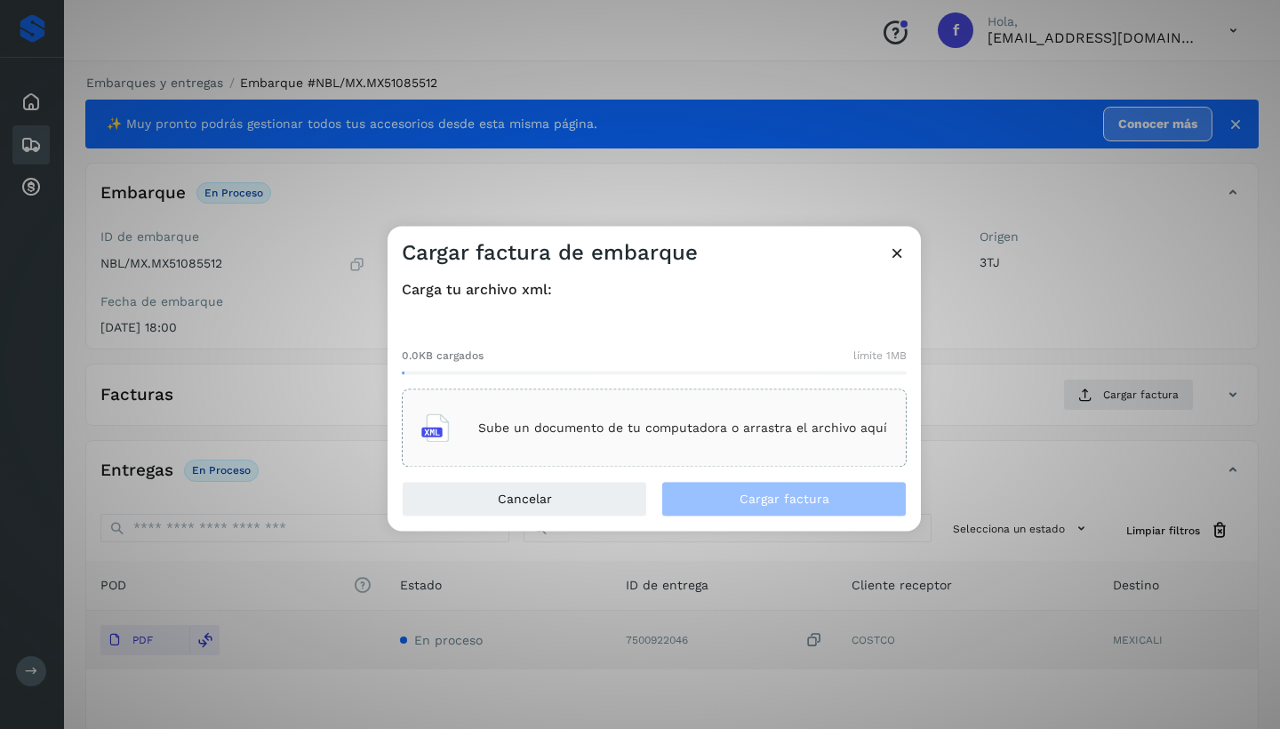
click at [649, 430] on p "Sube un documento de tu computadora o arrastra el archivo aquí" at bounding box center [682, 427] width 409 height 15
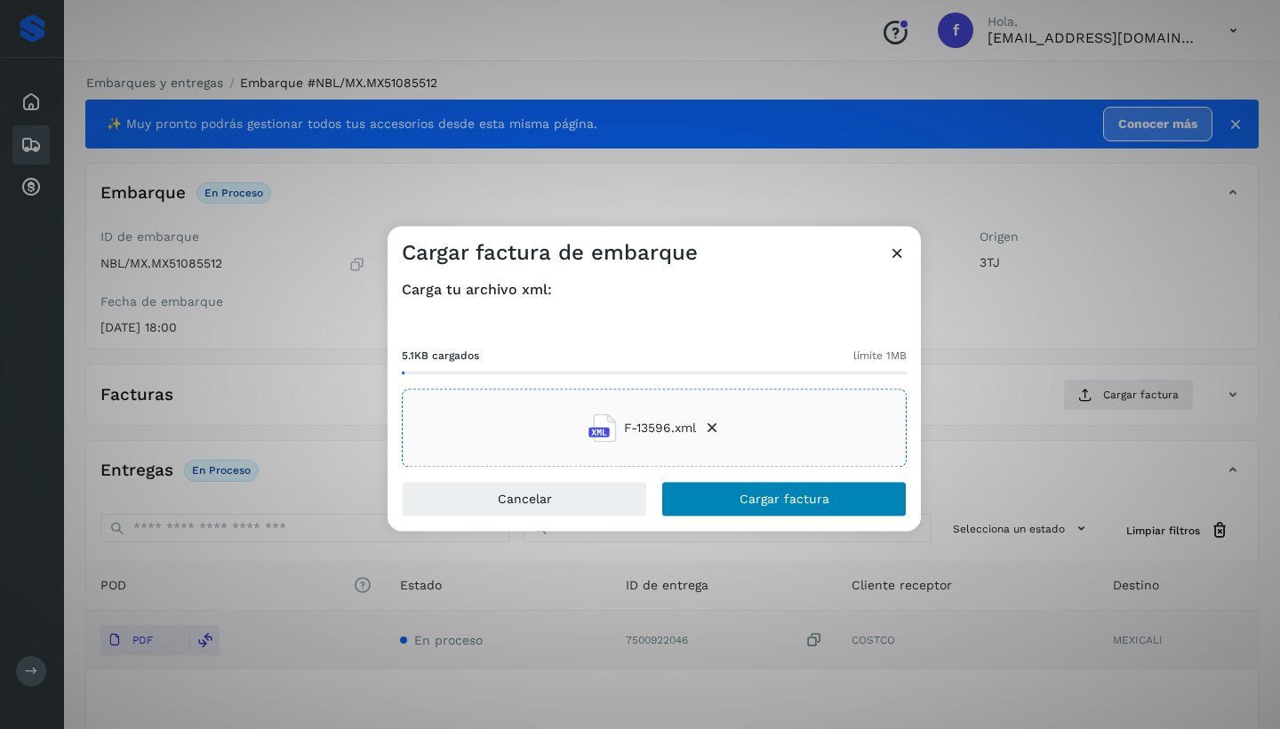
click at [780, 498] on span "Cargar factura" at bounding box center [785, 499] width 90 height 12
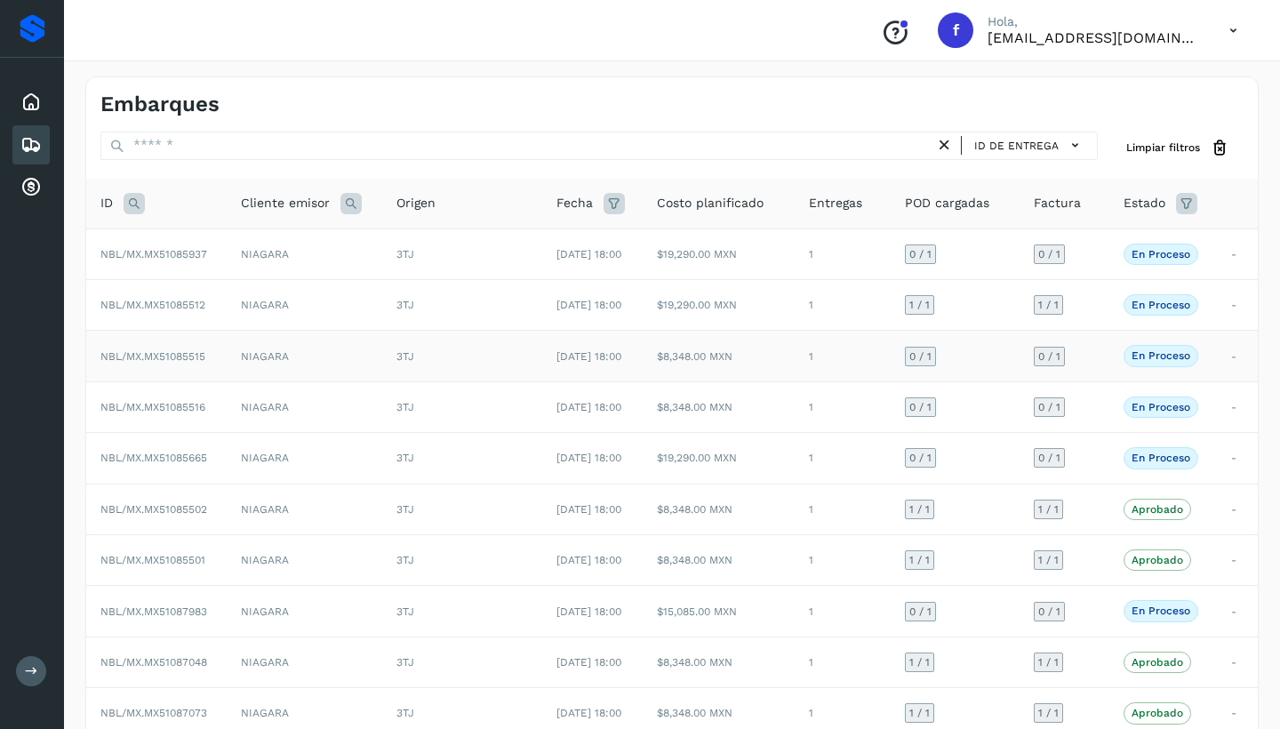
click at [214, 357] on td "NBL/MX.MX51085515" at bounding box center [156, 356] width 140 height 51
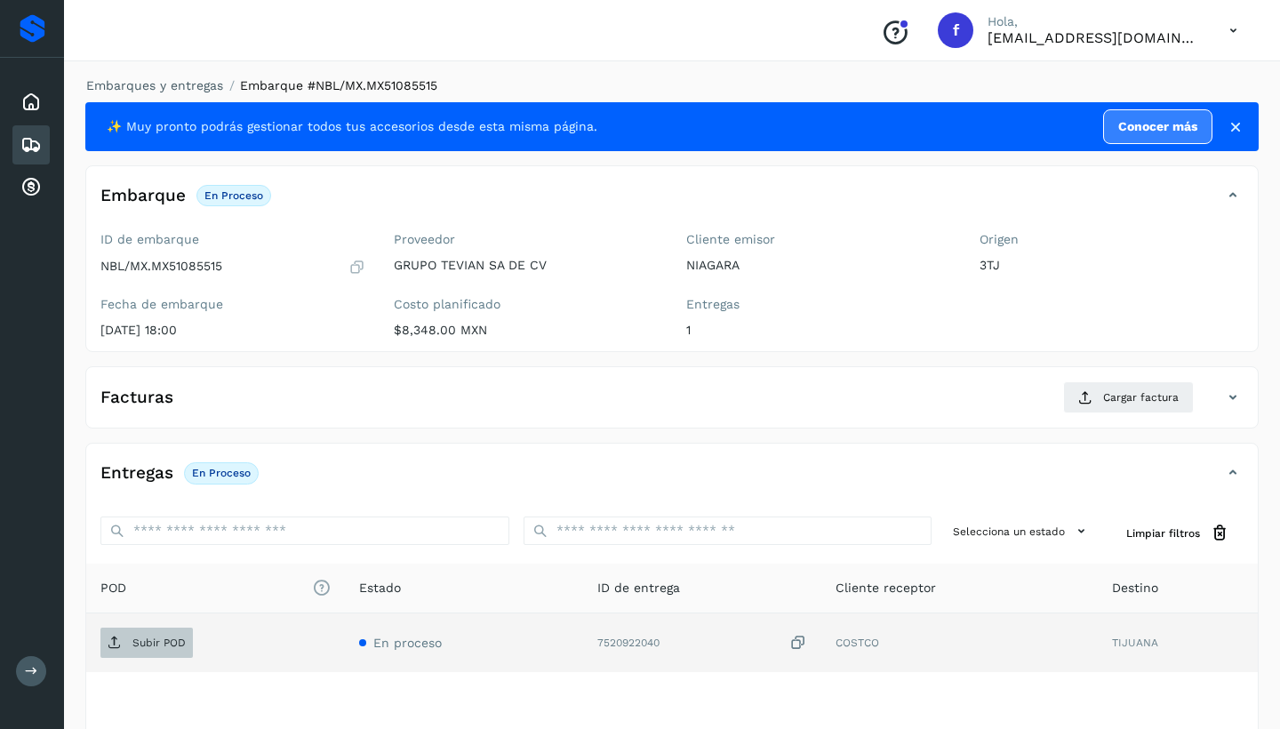
click at [153, 642] on p "Subir POD" at bounding box center [158, 642] width 53 height 12
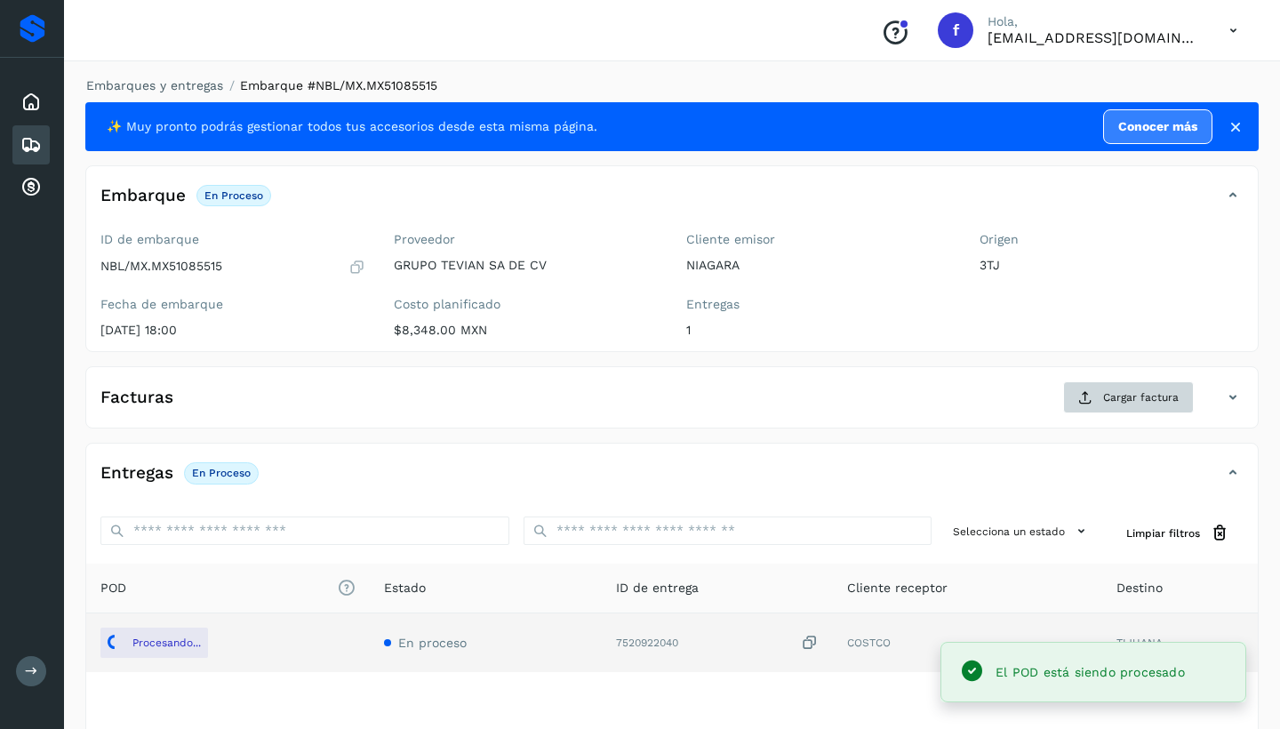
click at [1104, 394] on span "Cargar factura" at bounding box center [1141, 397] width 76 height 16
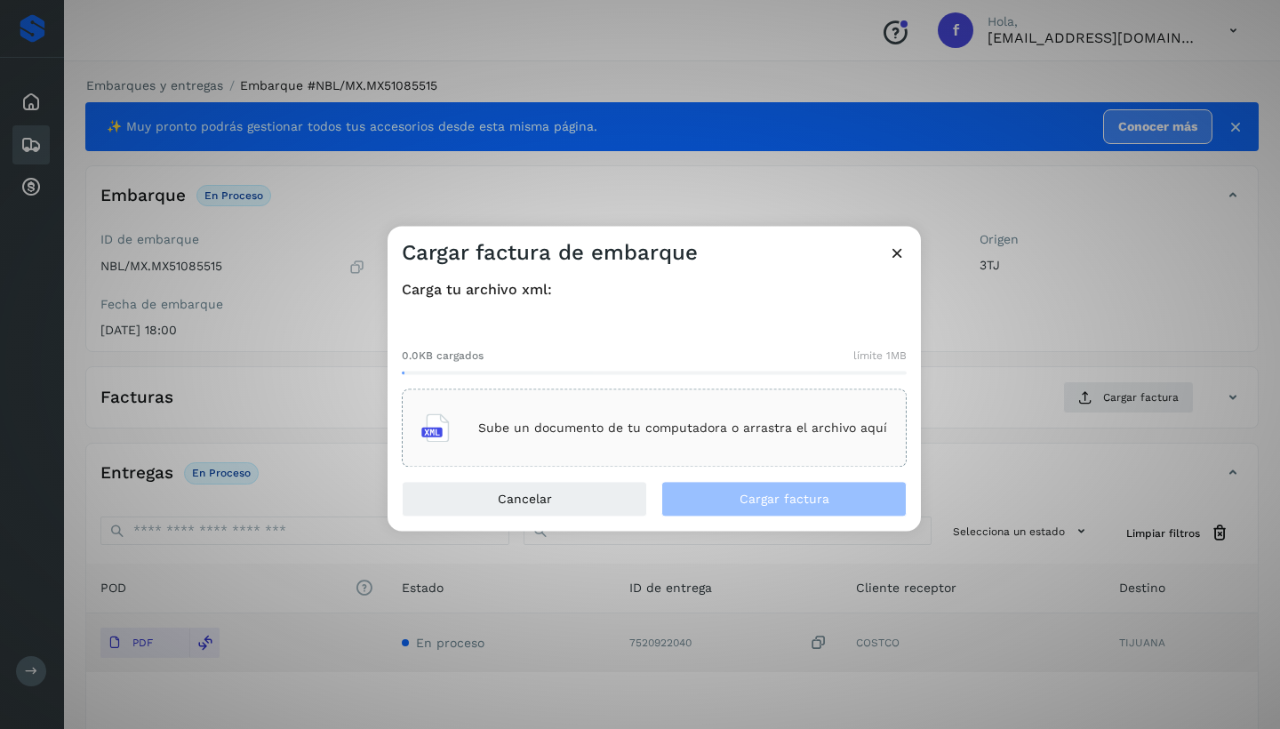
click at [657, 428] on p "Sube un documento de tu computadora o arrastra el archivo aquí" at bounding box center [682, 427] width 409 height 15
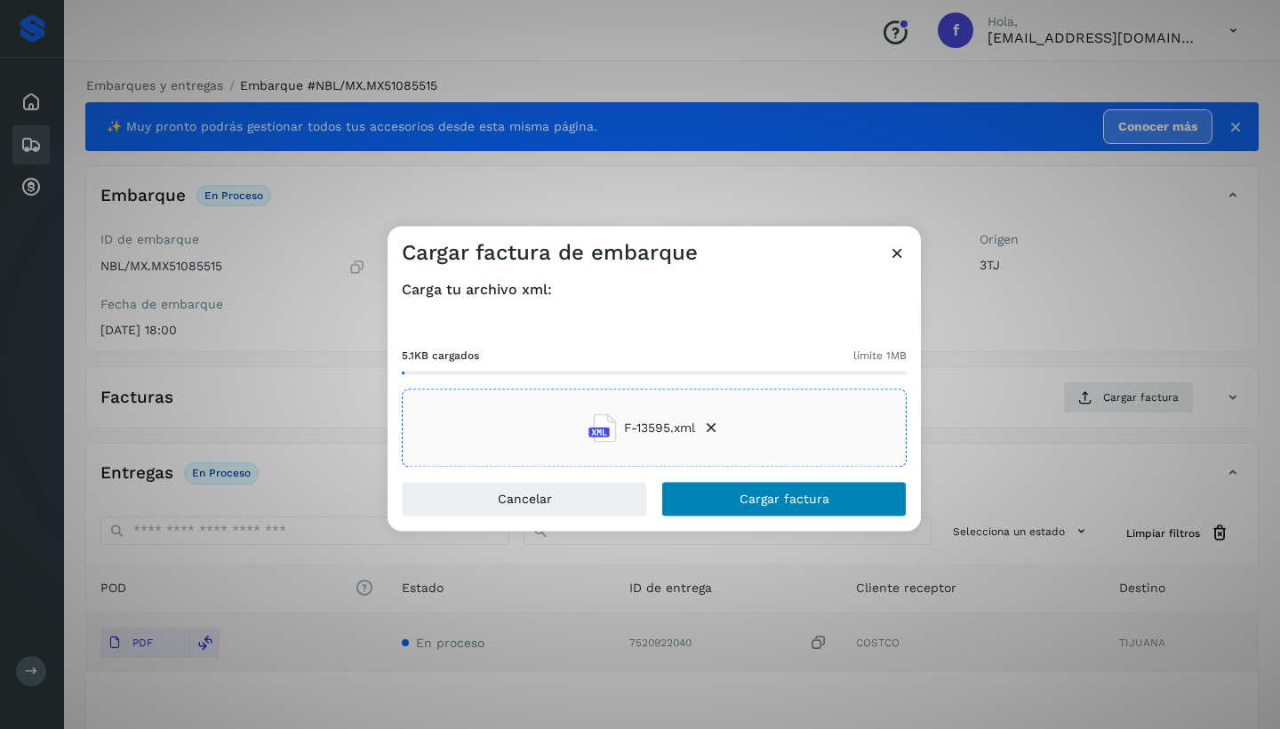
click at [768, 492] on button "Cargar factura" at bounding box center [783, 500] width 245 height 36
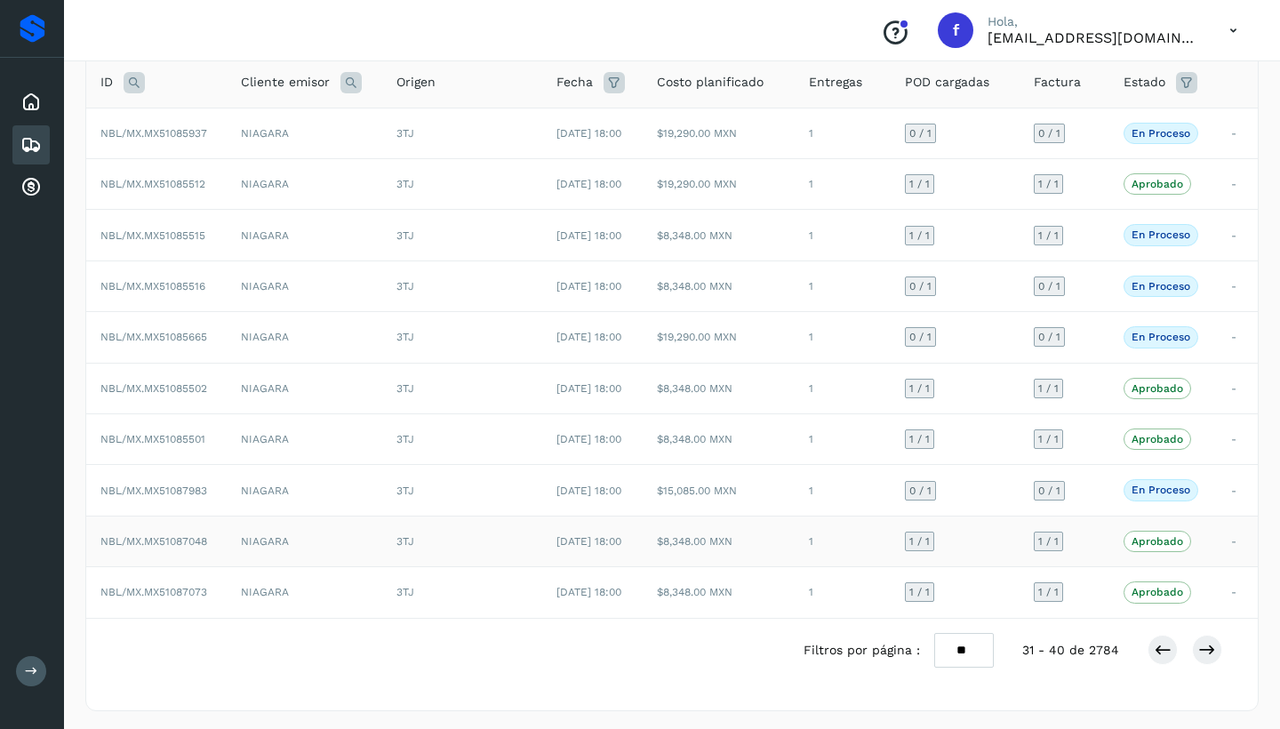
scroll to position [119, 0]
click at [1164, 644] on icon at bounding box center [1163, 652] width 18 height 18
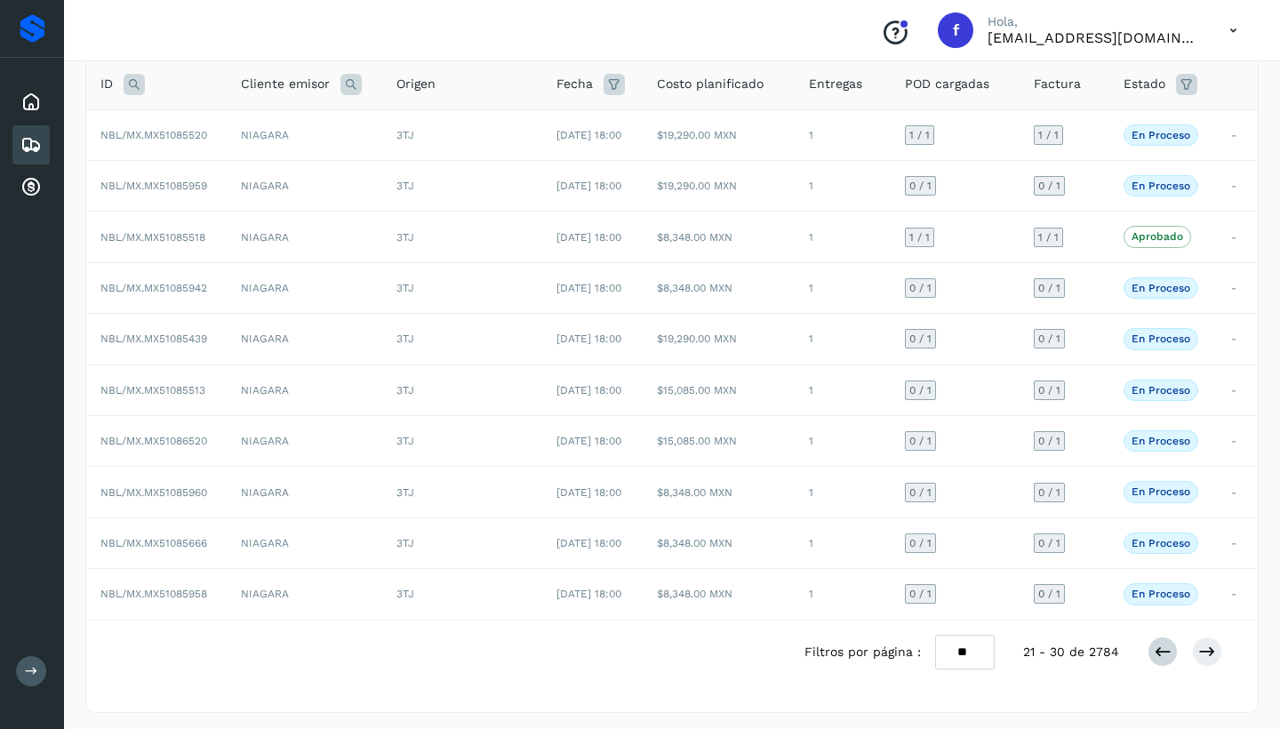
click at [1162, 646] on icon at bounding box center [1163, 652] width 18 height 18
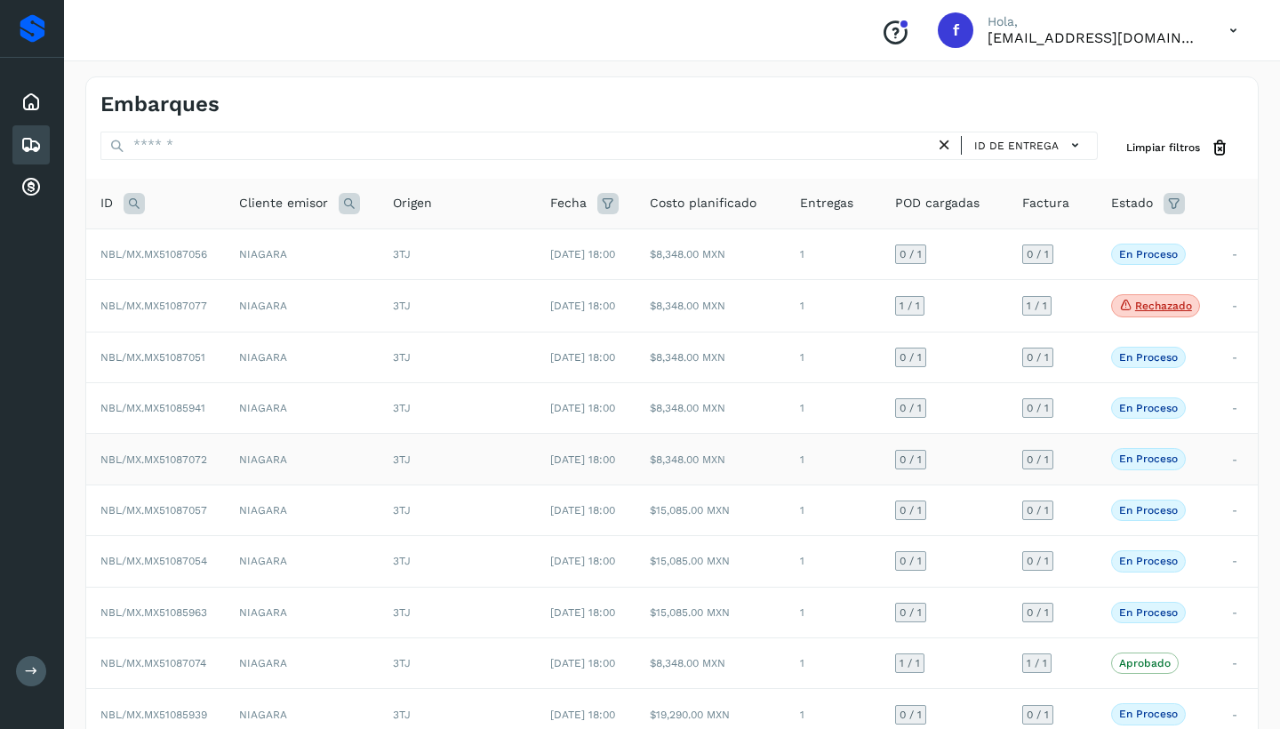
scroll to position [0, 0]
click at [354, 504] on td "NIAGARA" at bounding box center [302, 509] width 154 height 51
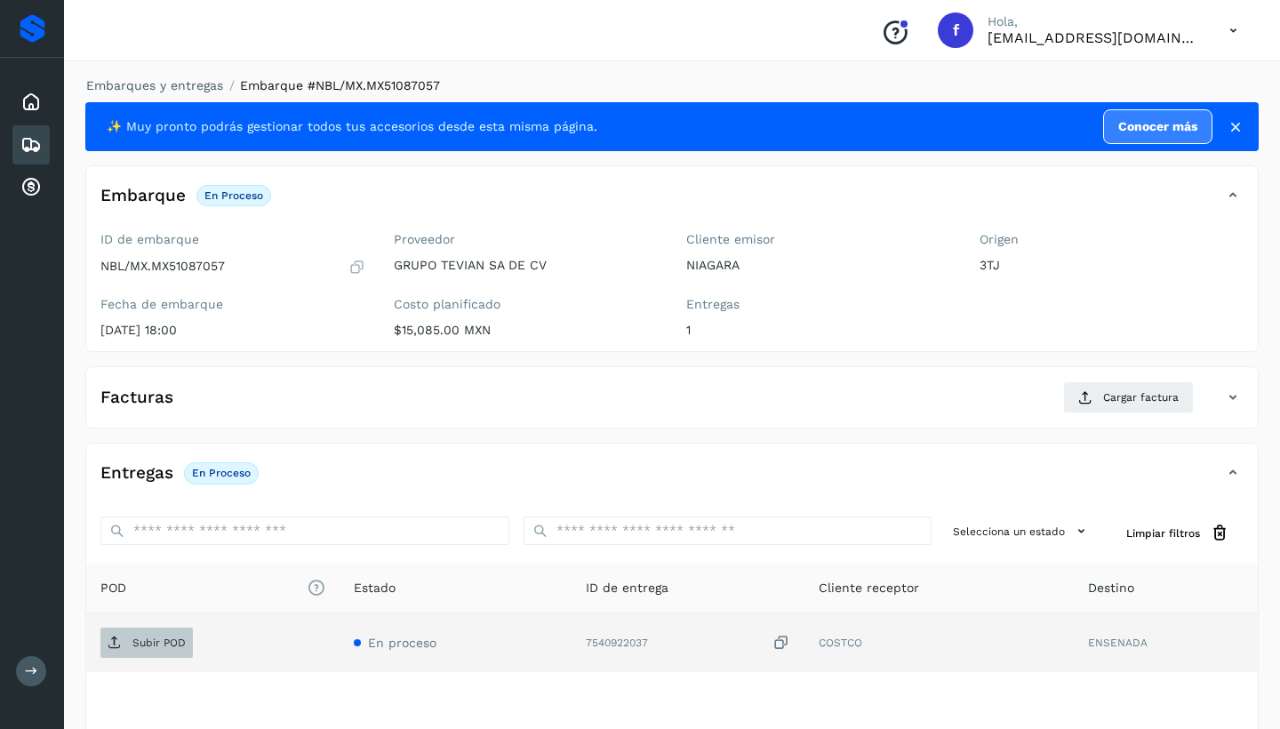
click at [161, 638] on p "Subir POD" at bounding box center [158, 642] width 53 height 12
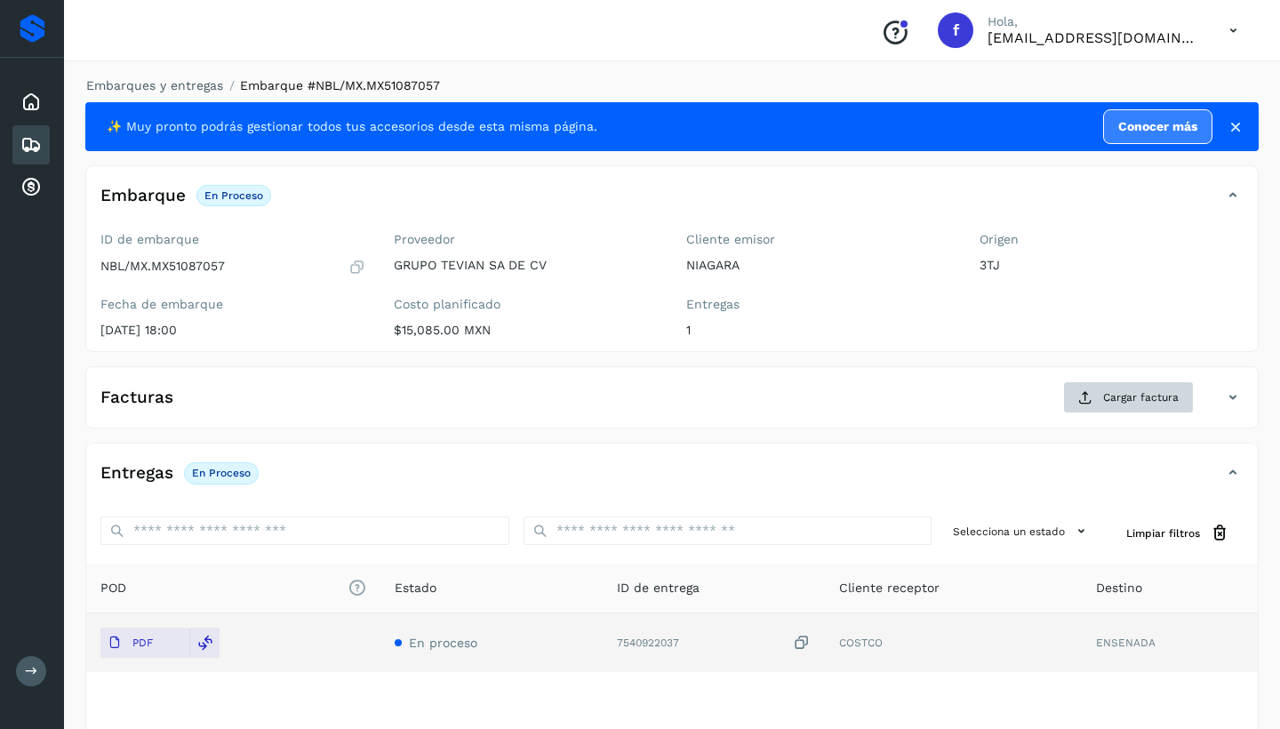
click at [1107, 397] on span "Cargar factura" at bounding box center [1141, 397] width 76 height 16
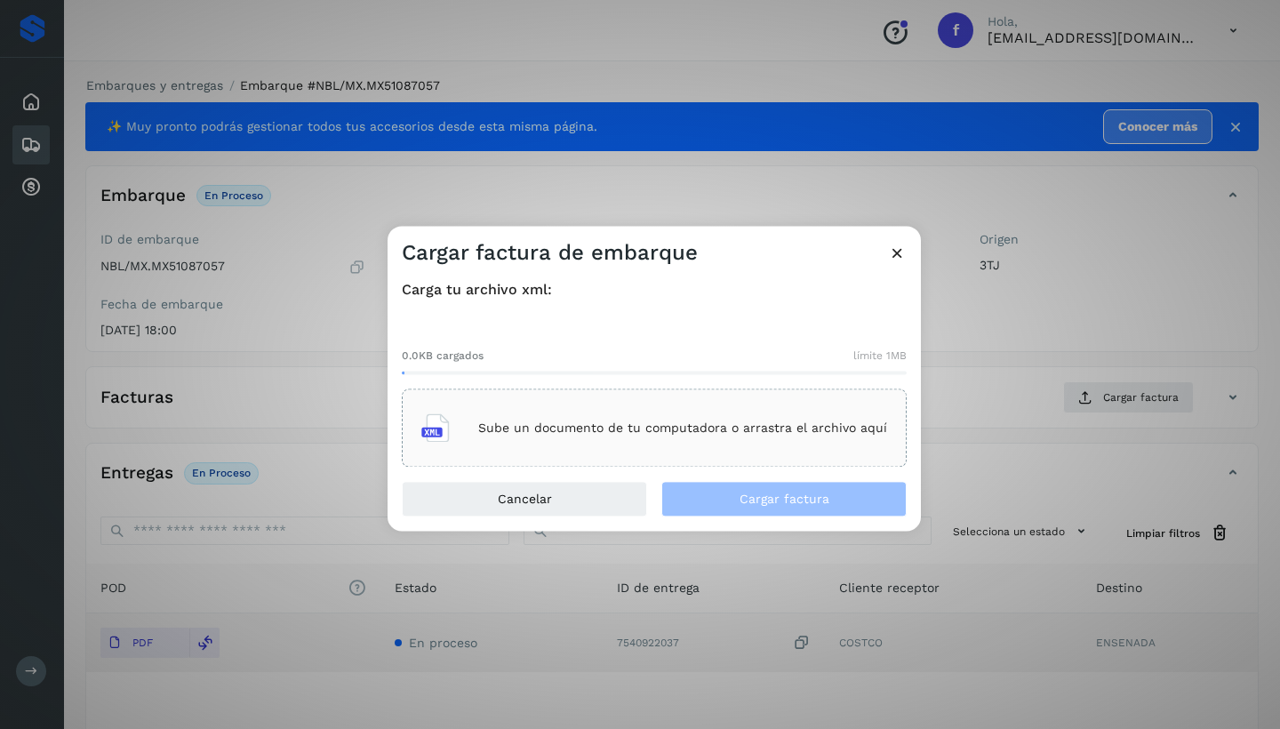
click at [649, 428] on p "Sube un documento de tu computadora o arrastra el archivo aquí" at bounding box center [682, 427] width 409 height 15
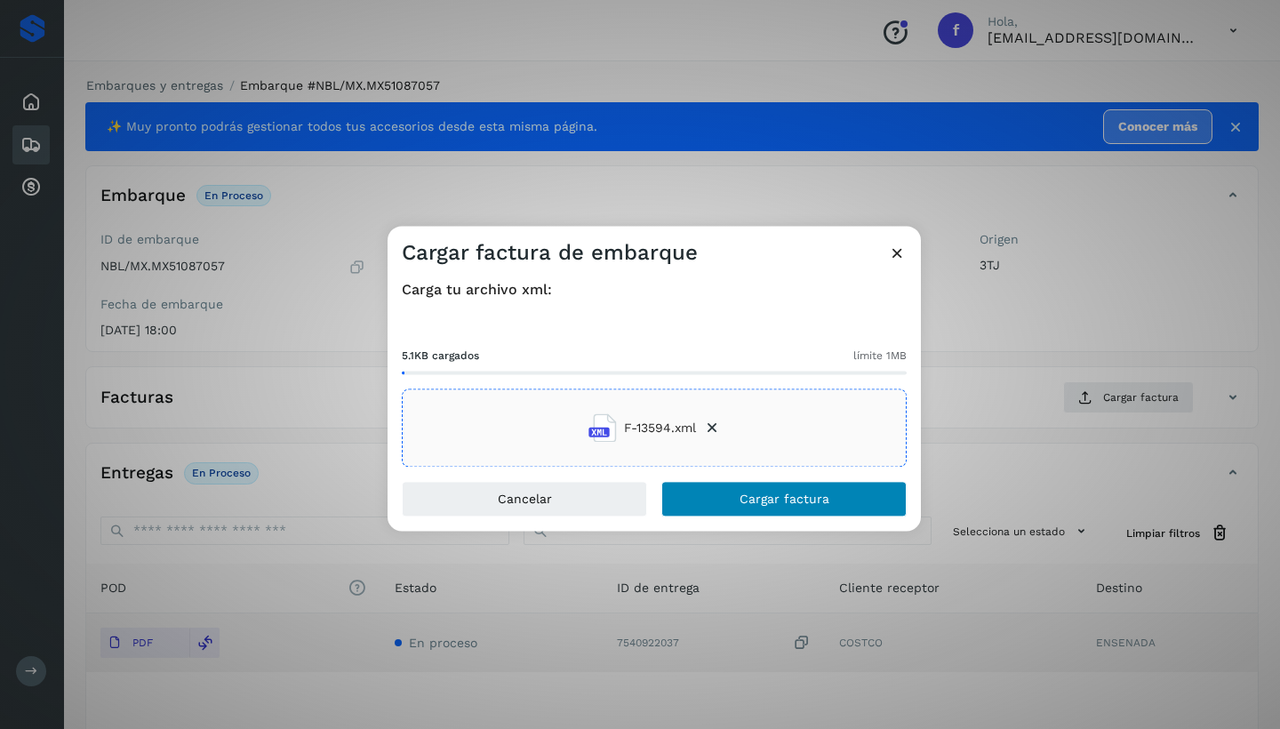
click at [754, 505] on span "Cargar factura" at bounding box center [785, 499] width 90 height 12
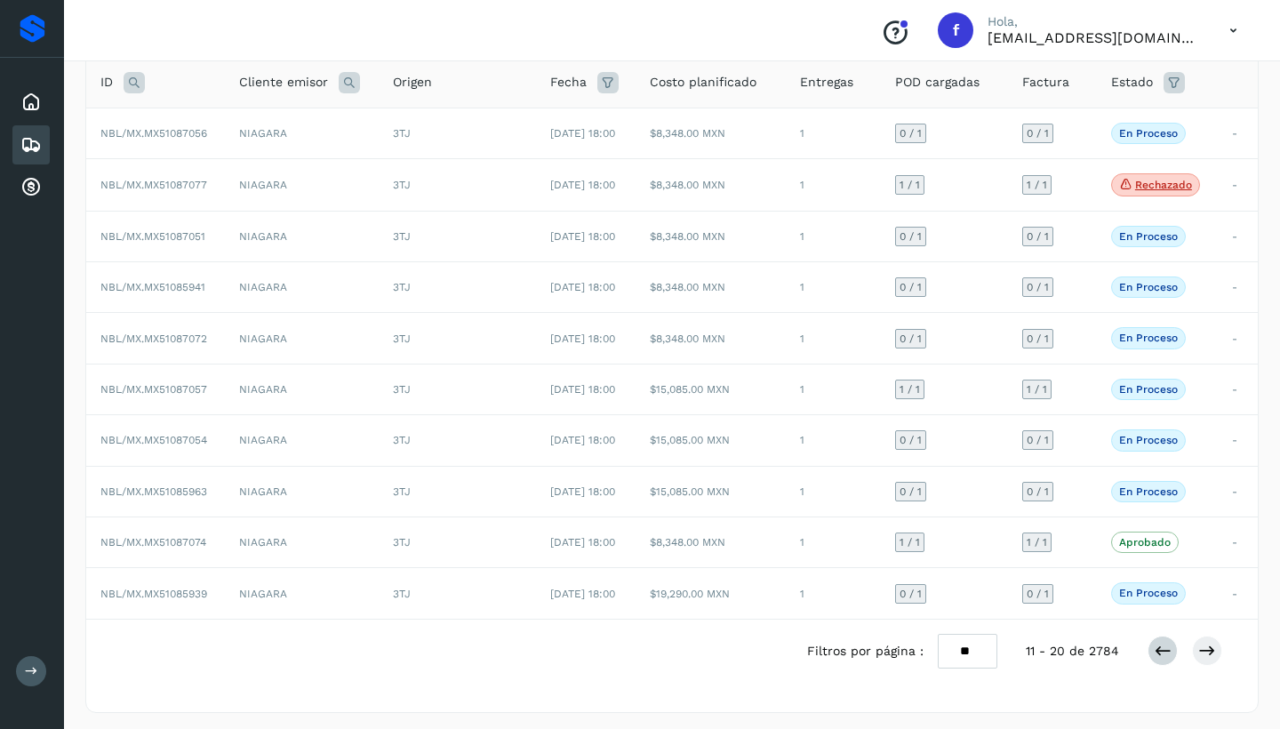
scroll to position [120, 0]
click at [1159, 655] on icon at bounding box center [1163, 652] width 18 height 18
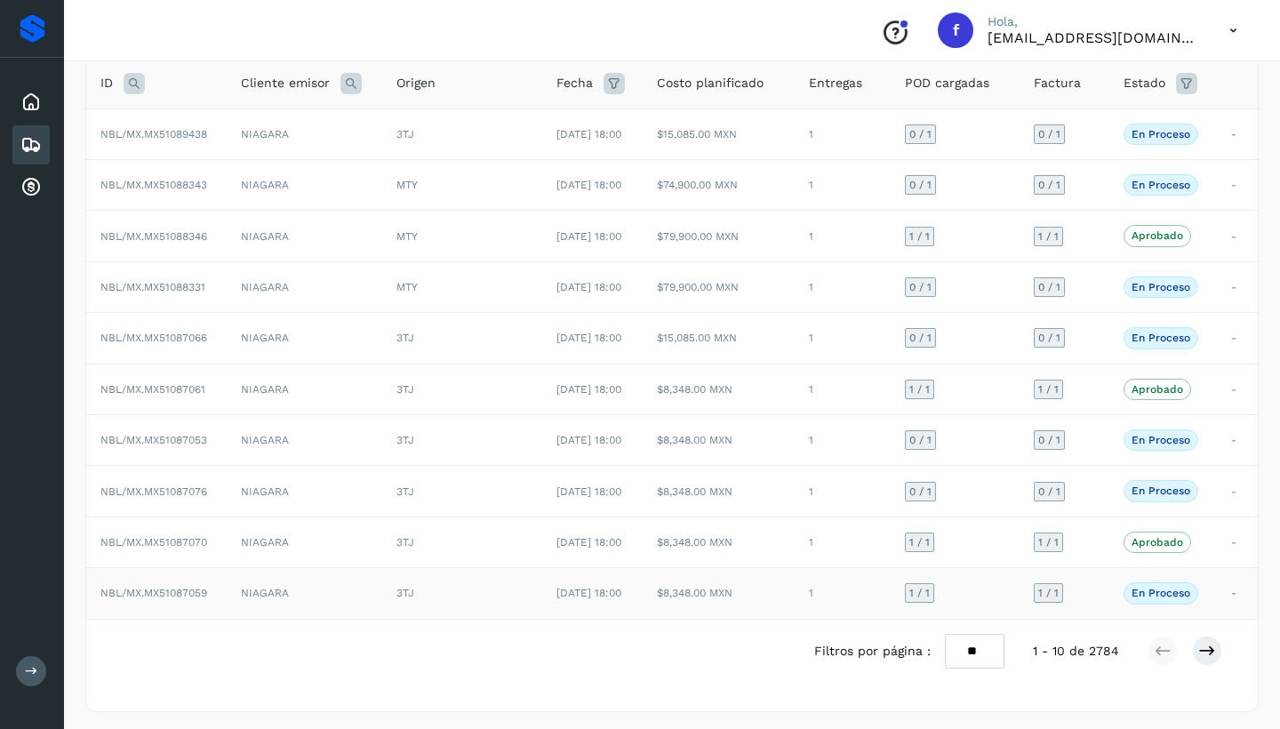
scroll to position [119, 0]
click at [1216, 650] on icon at bounding box center [1207, 652] width 18 height 18
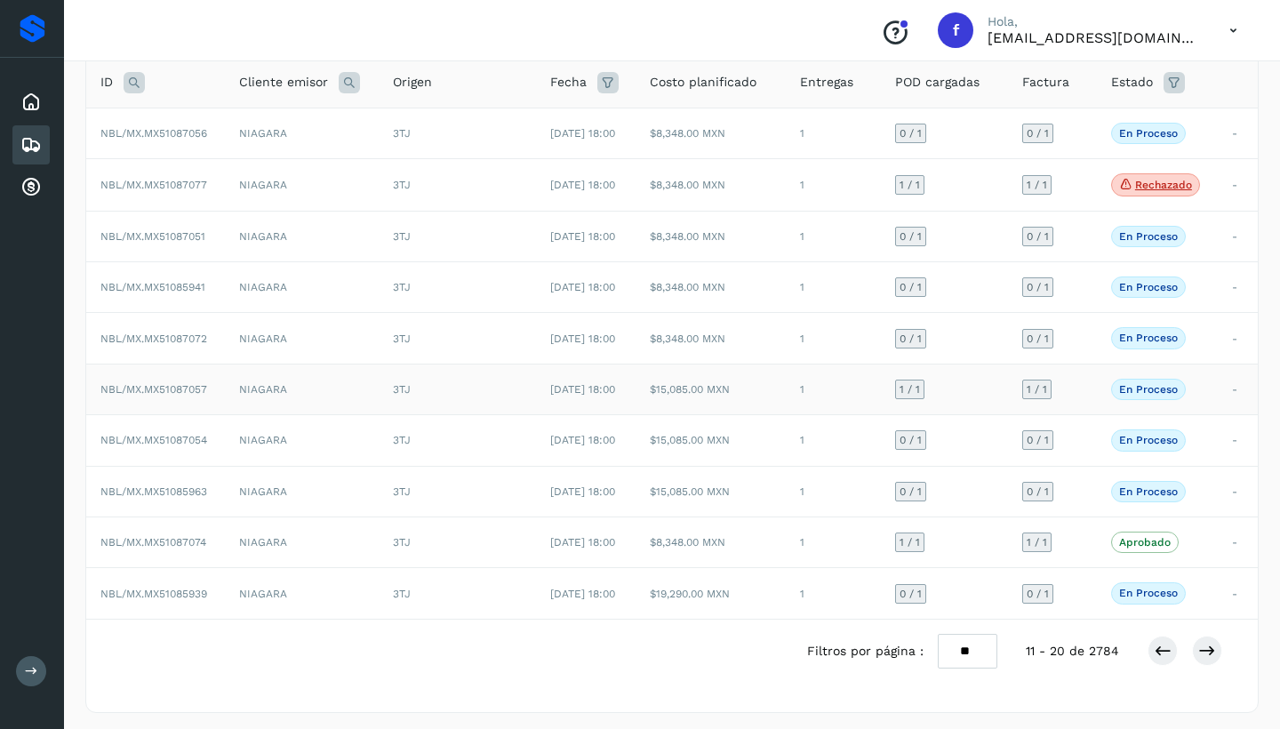
scroll to position [120, 0]
click at [1201, 648] on icon at bounding box center [1207, 652] width 18 height 18
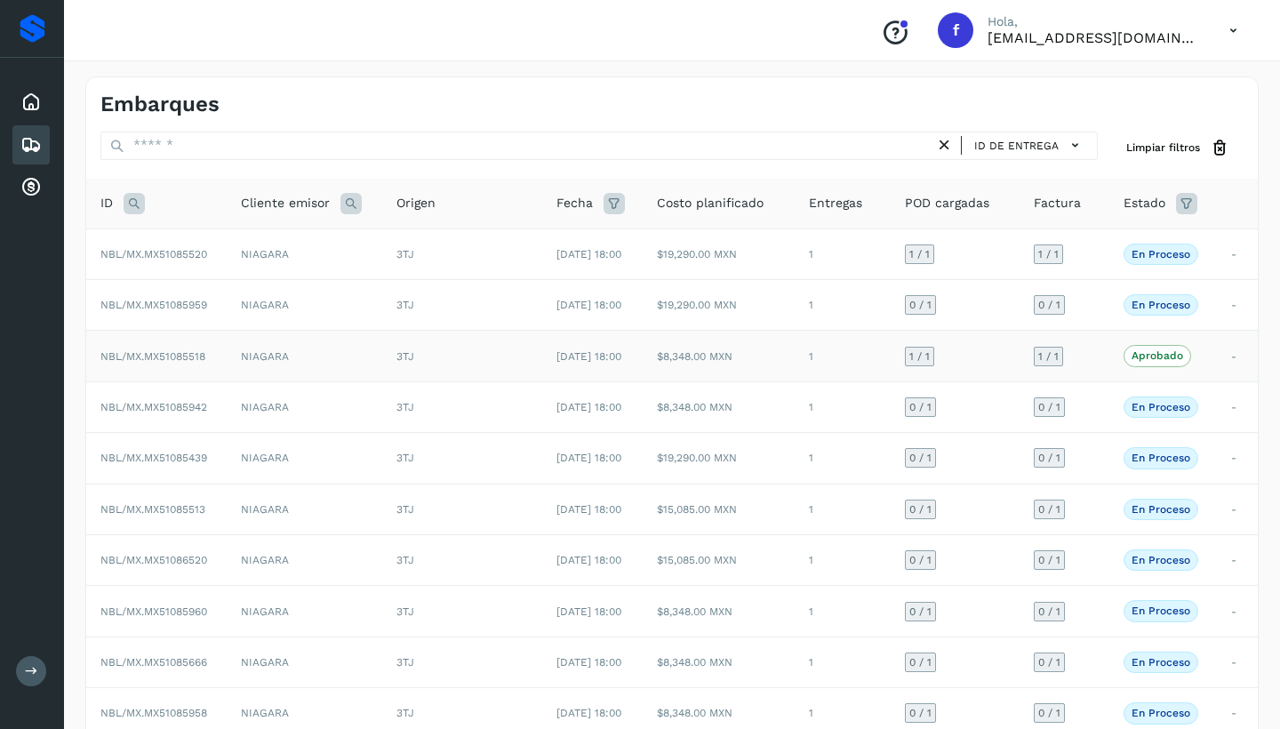
scroll to position [12, 0]
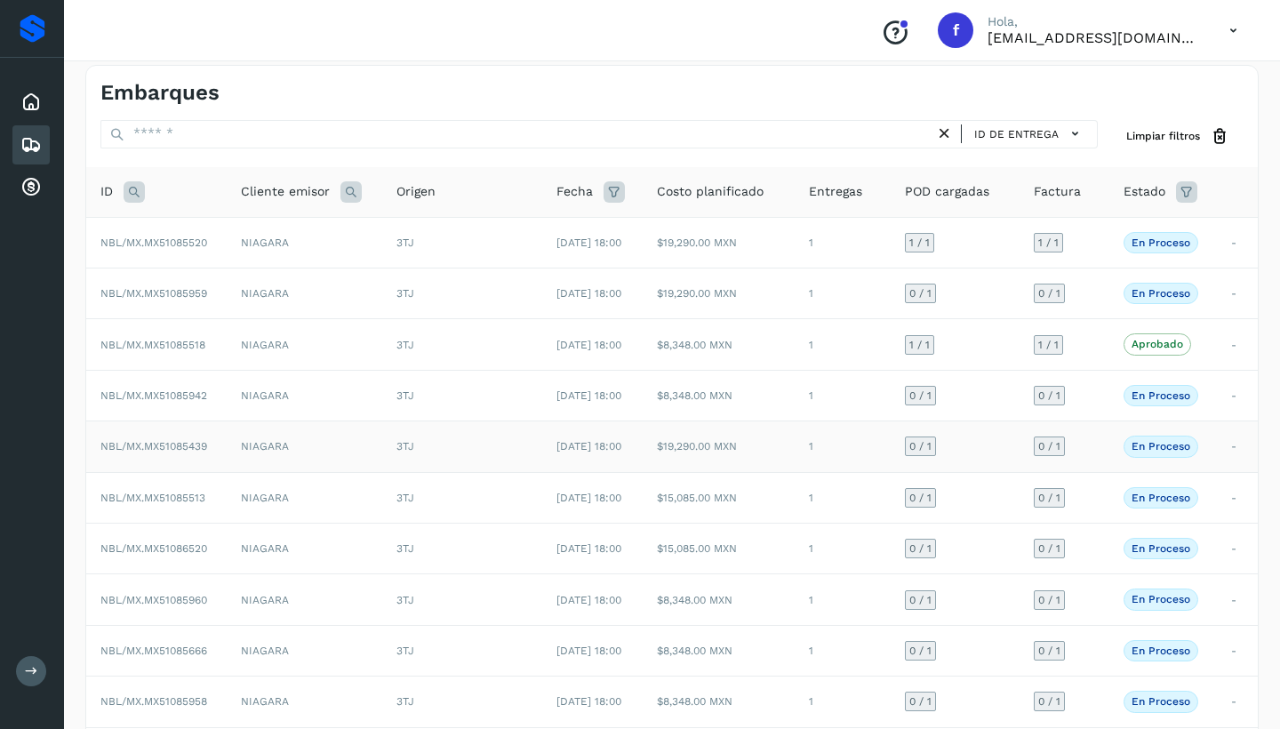
click at [310, 446] on td "NIAGARA" at bounding box center [305, 446] width 156 height 51
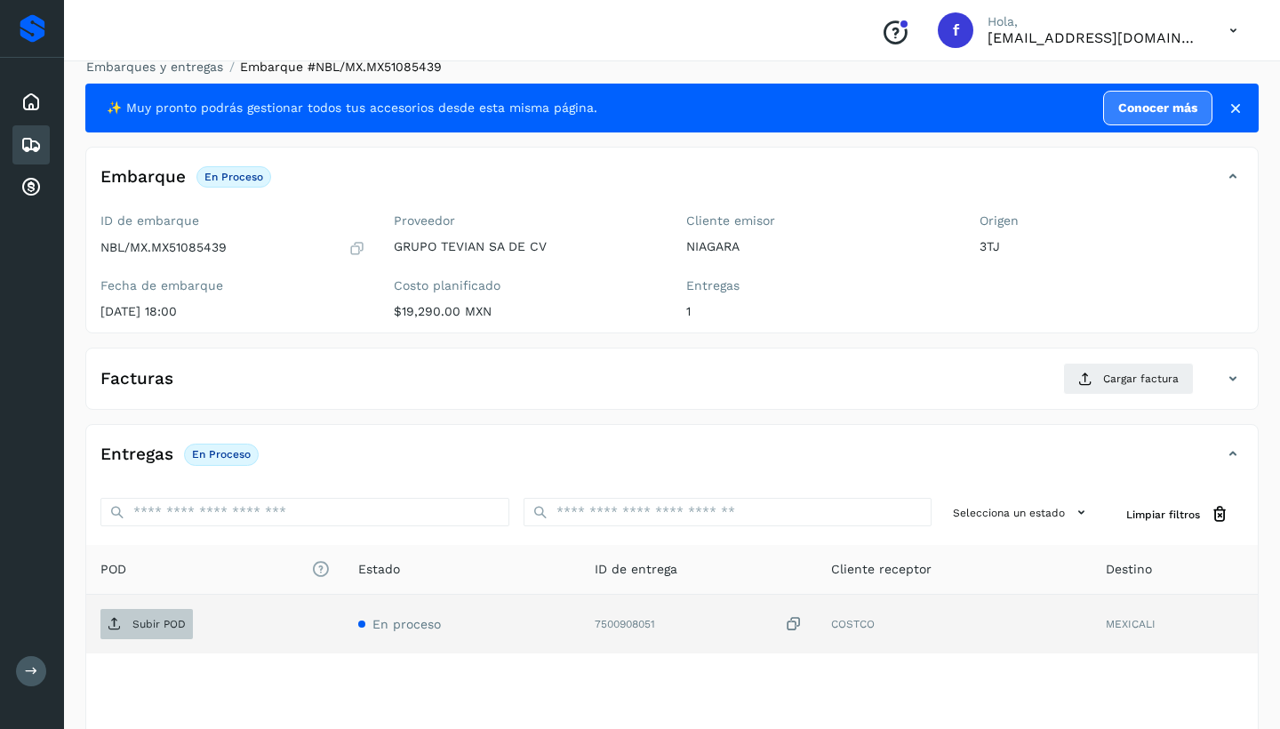
scroll to position [24, 1]
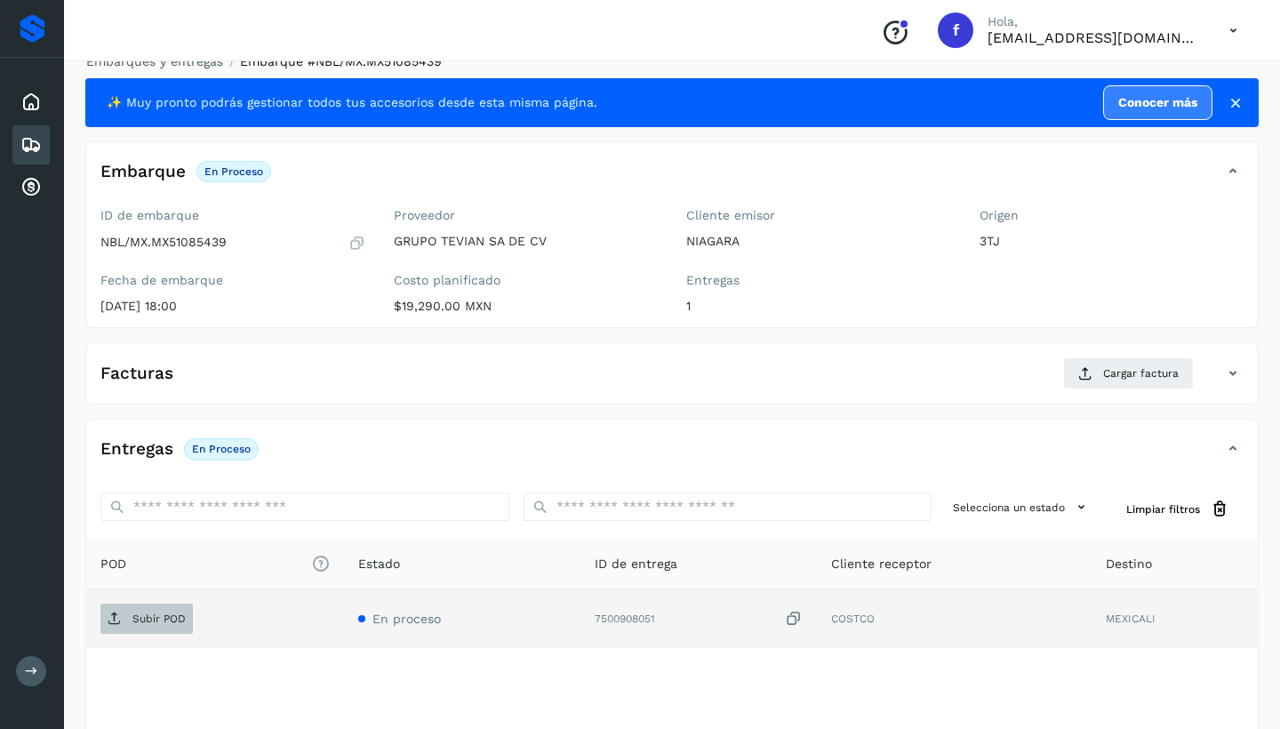
click at [165, 624] on span "Subir POD" at bounding box center [146, 618] width 92 height 28
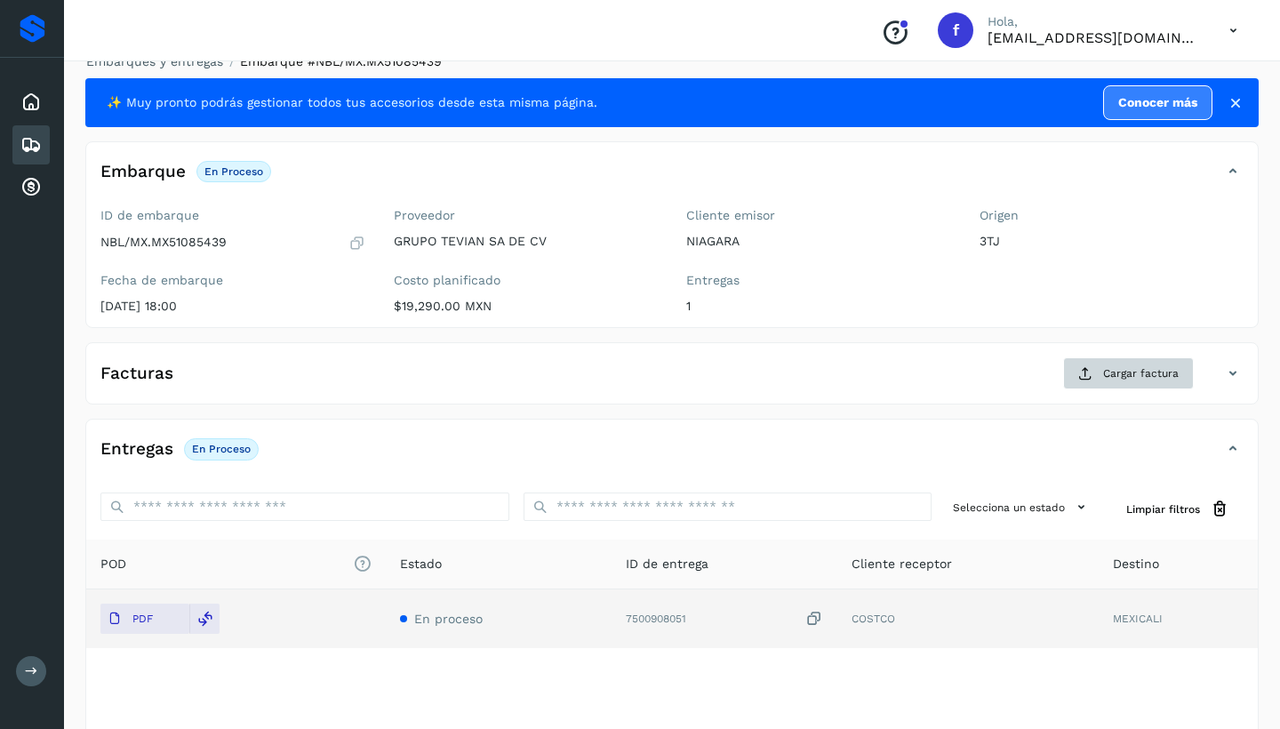
click at [1156, 372] on span "Cargar factura" at bounding box center [1141, 373] width 76 height 16
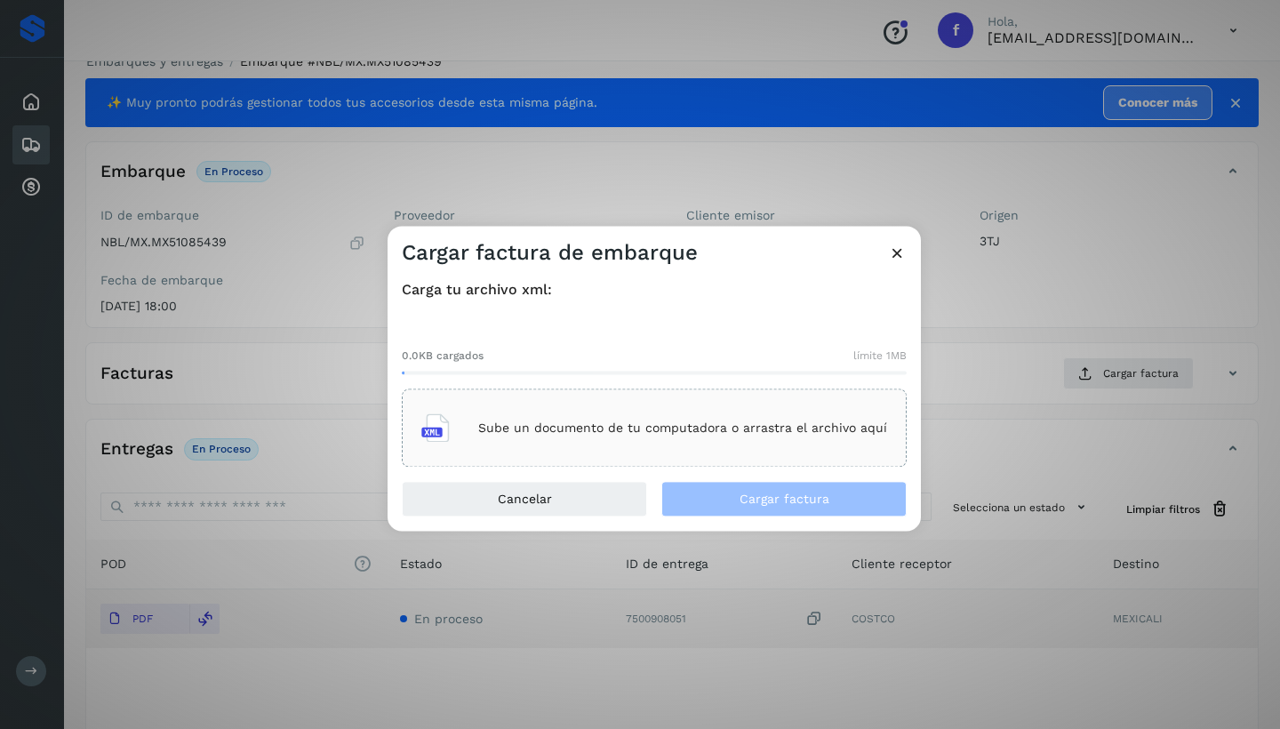
click at [671, 415] on div "Sube un documento de tu computadora o arrastra el archivo aquí" at bounding box center [654, 428] width 466 height 48
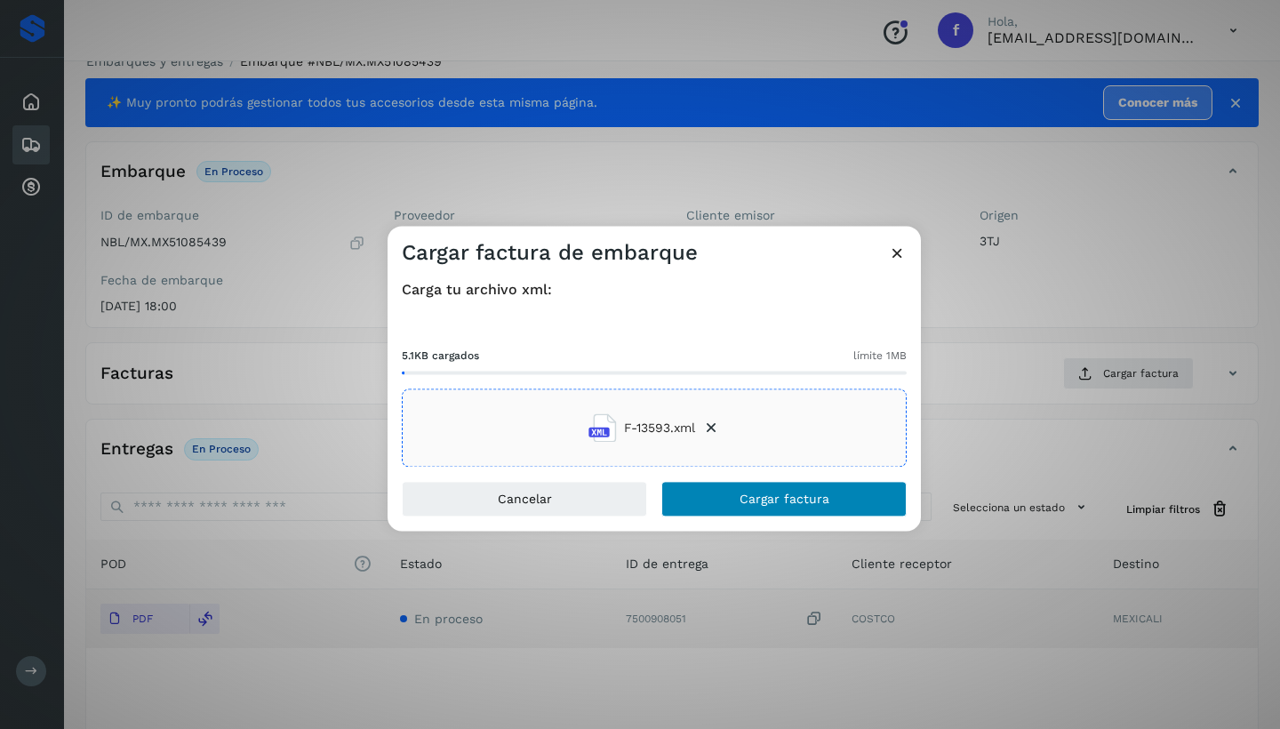
click at [798, 500] on span "Cargar factura" at bounding box center [785, 499] width 90 height 12
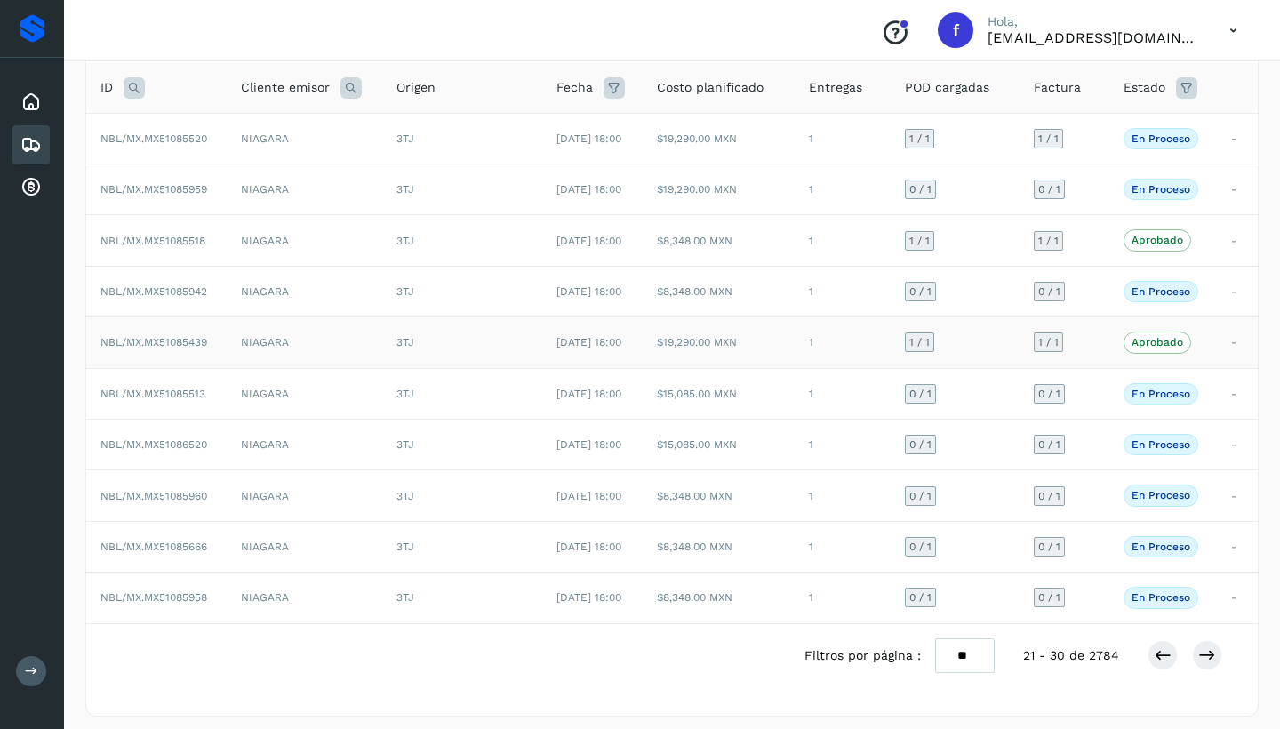
scroll to position [113, 0]
click at [1164, 653] on icon at bounding box center [1163, 658] width 18 height 18
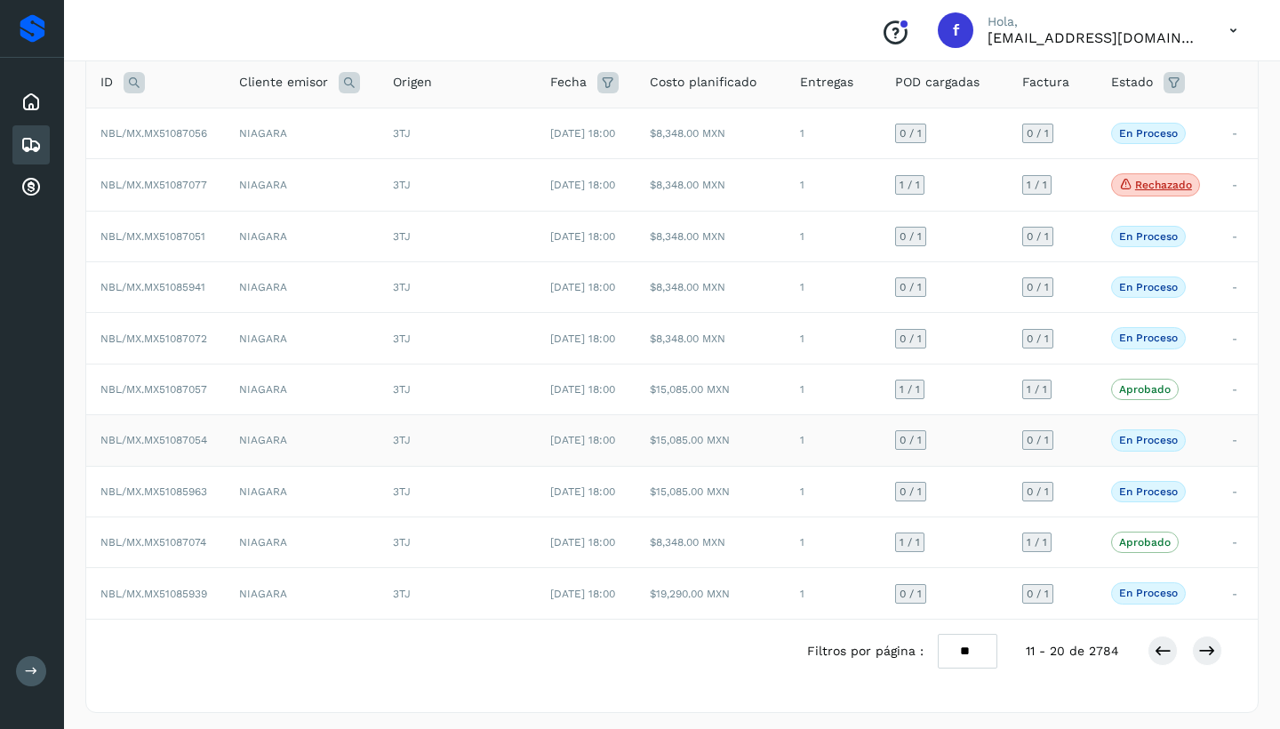
scroll to position [120, 0]
drag, startPoint x: 1164, startPoint y: 646, endPoint x: 1138, endPoint y: 642, distance: 27.0
click at [1164, 646] on icon at bounding box center [1163, 652] width 18 height 18
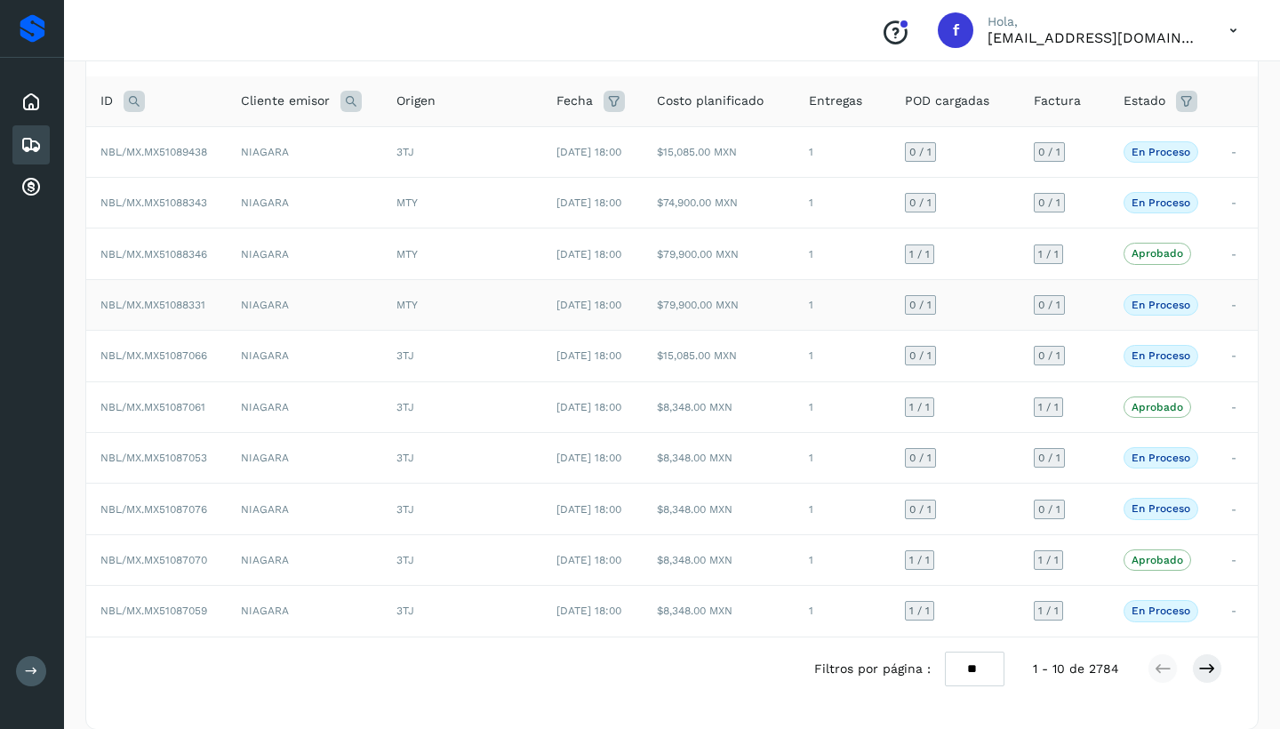
scroll to position [116, 0]
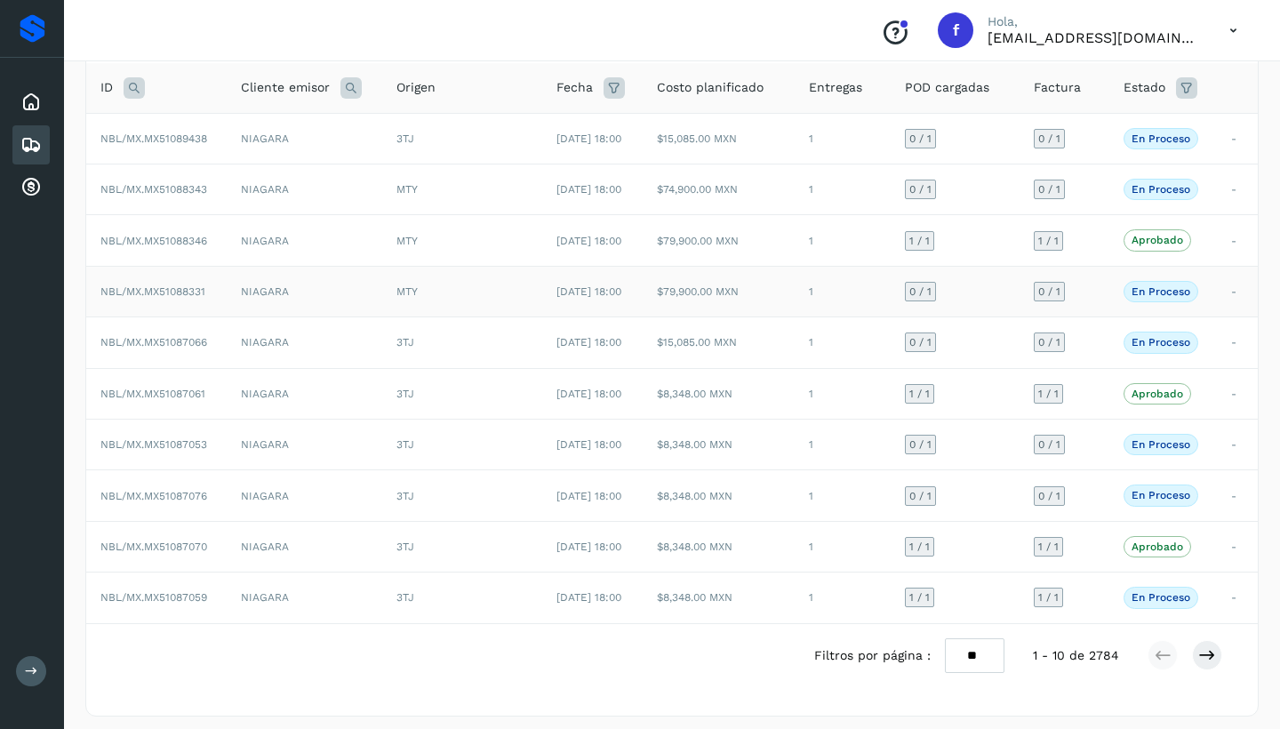
click at [346, 290] on td "NIAGARA" at bounding box center [305, 291] width 156 height 51
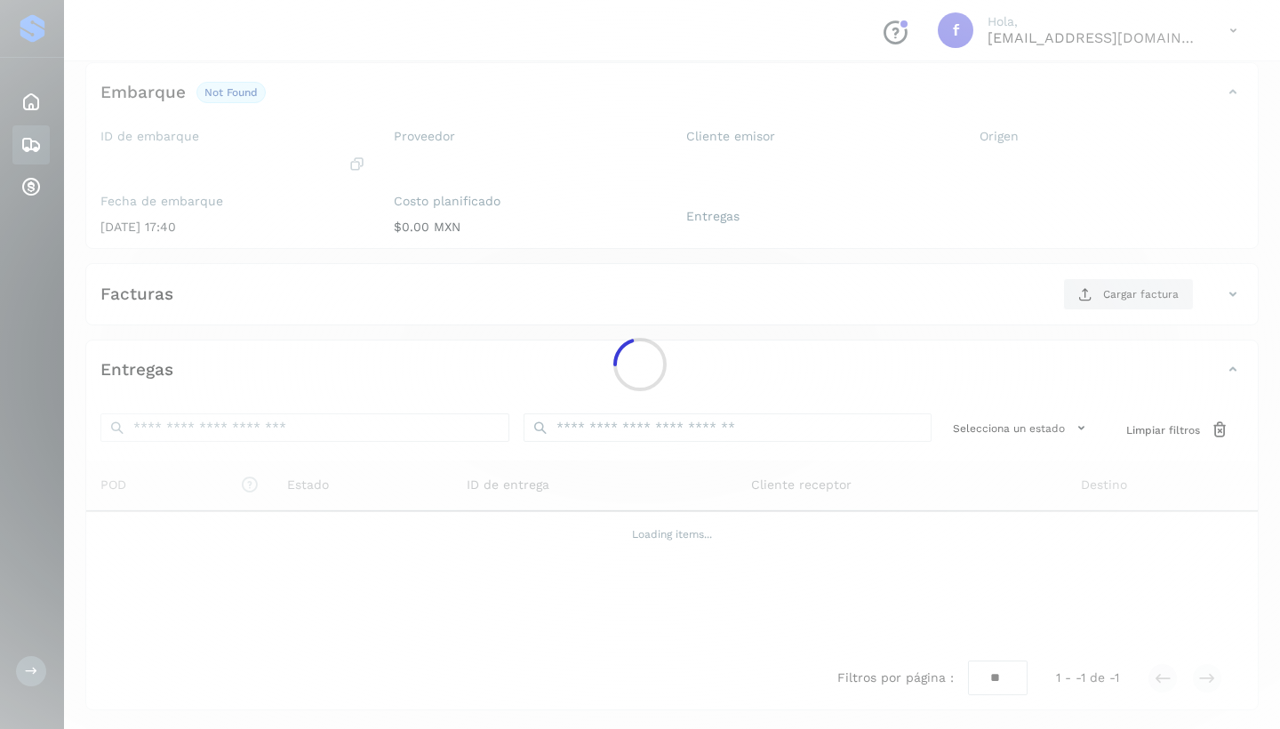
scroll to position [104, 0]
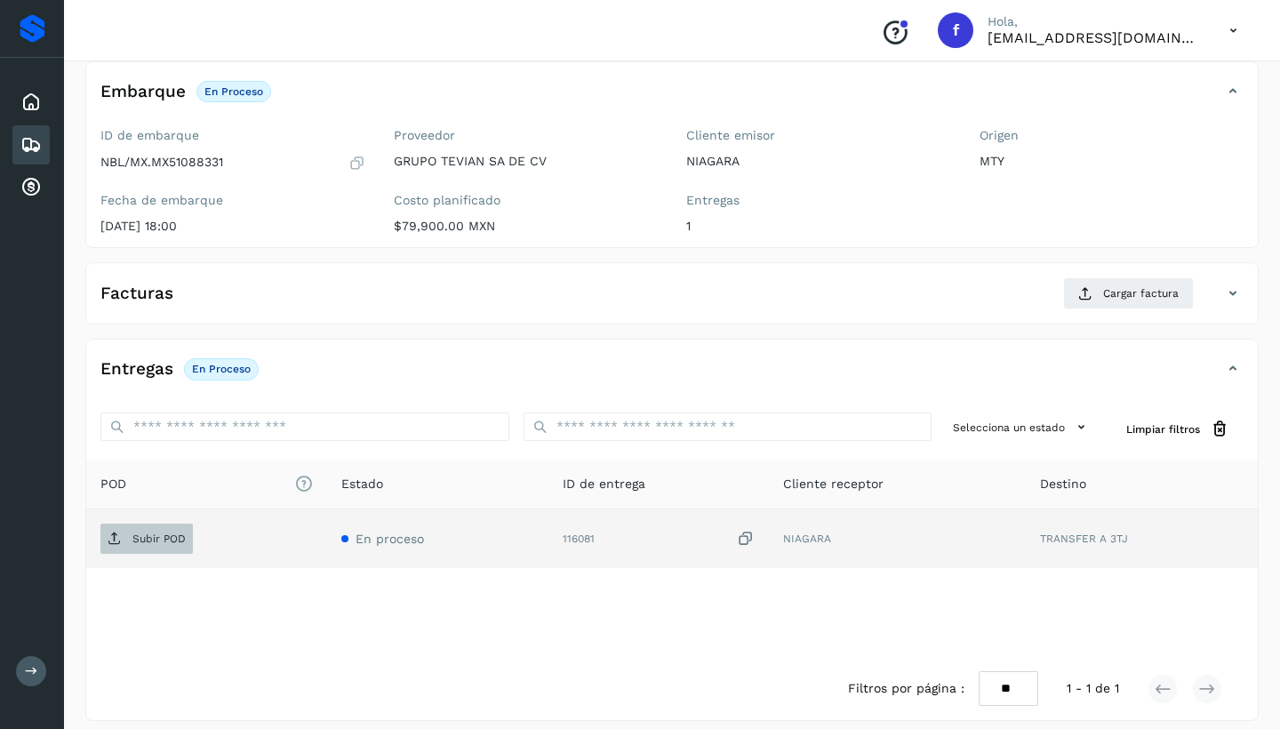
click at [171, 538] on p "Subir POD" at bounding box center [158, 538] width 53 height 12
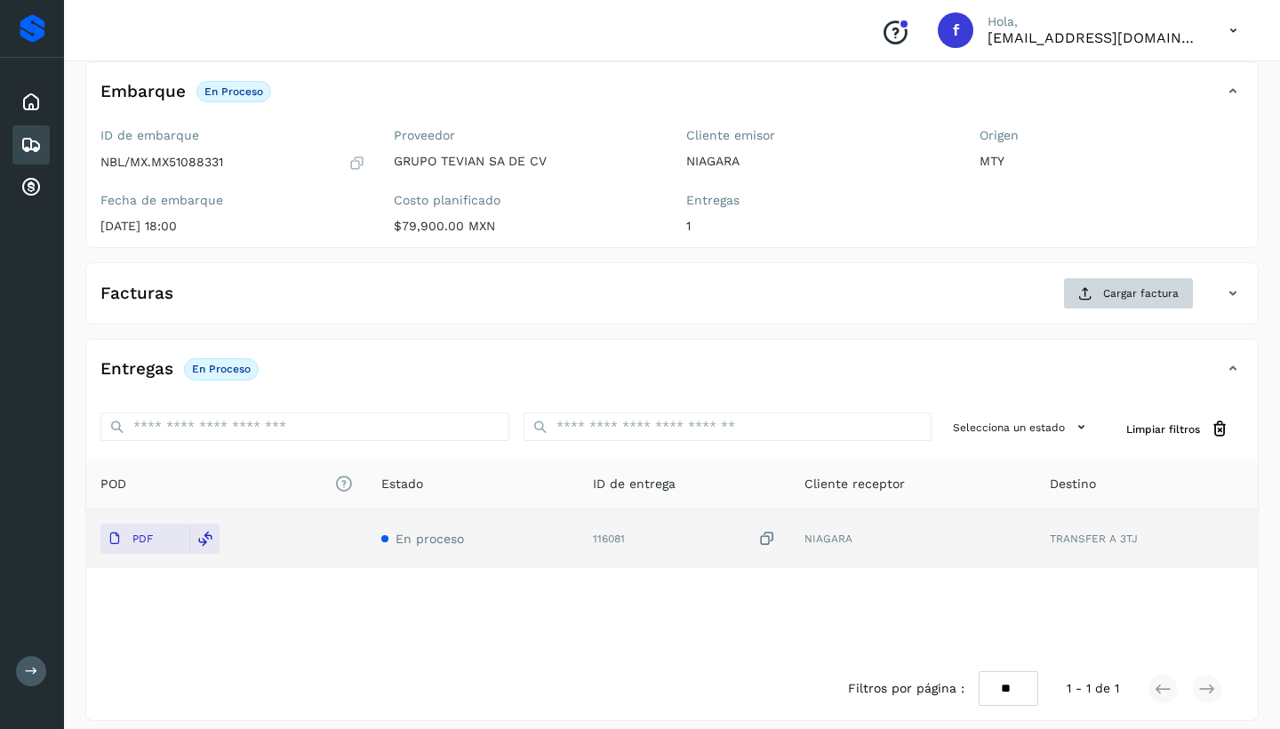
click at [1125, 294] on span "Cargar factura" at bounding box center [1141, 293] width 76 height 16
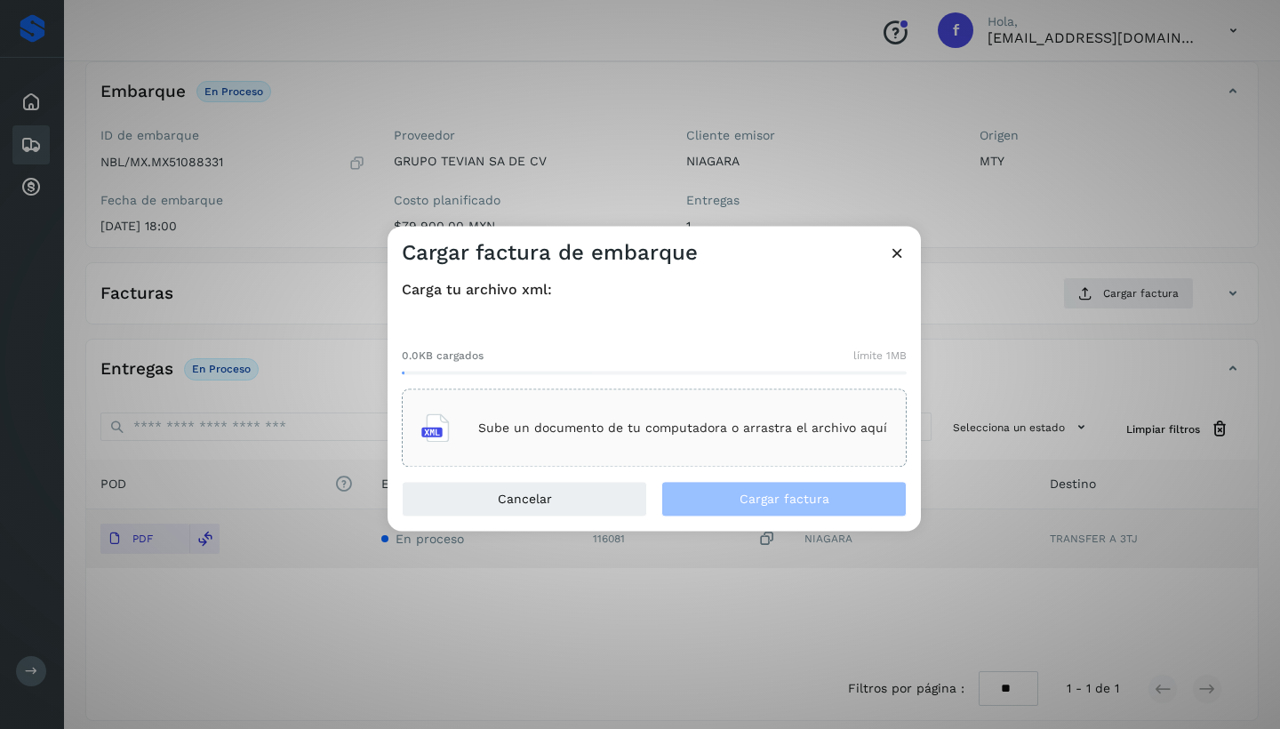
click at [705, 425] on p "Sube un documento de tu computadora o arrastra el archivo aquí" at bounding box center [682, 427] width 409 height 15
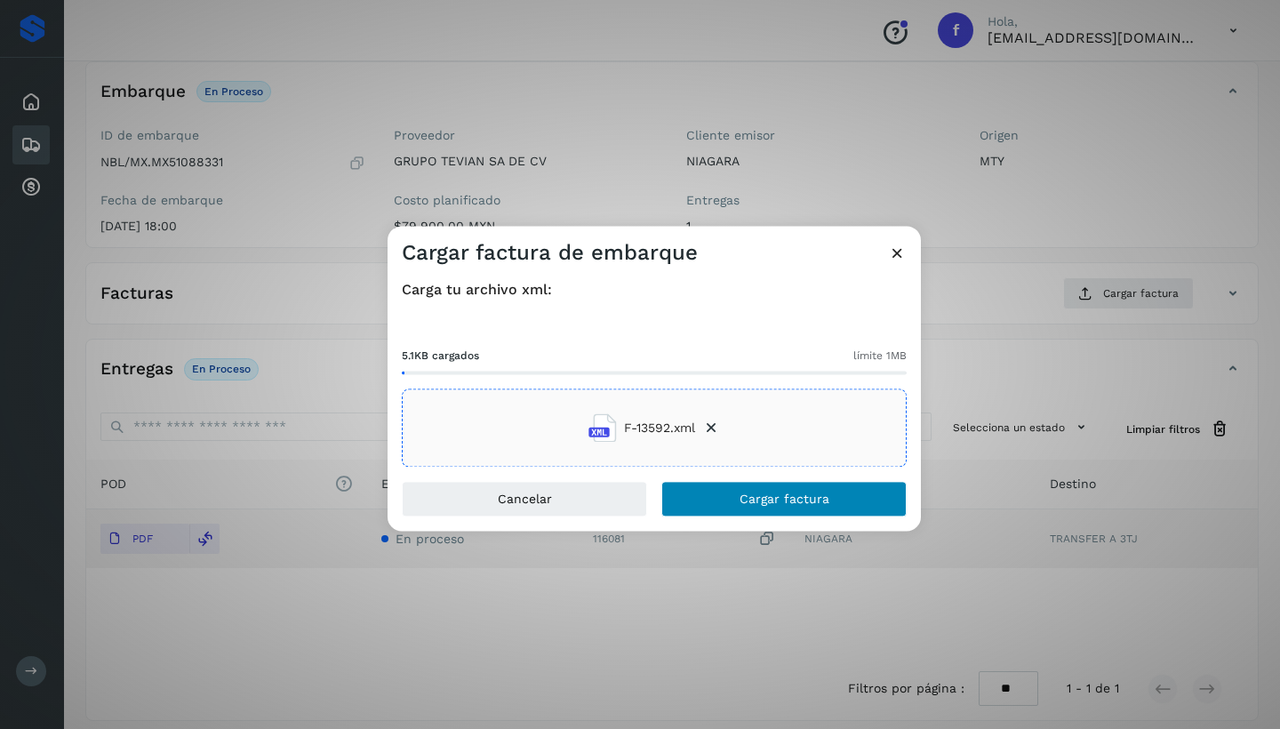
click at [740, 497] on span "Cargar factura" at bounding box center [785, 499] width 90 height 12
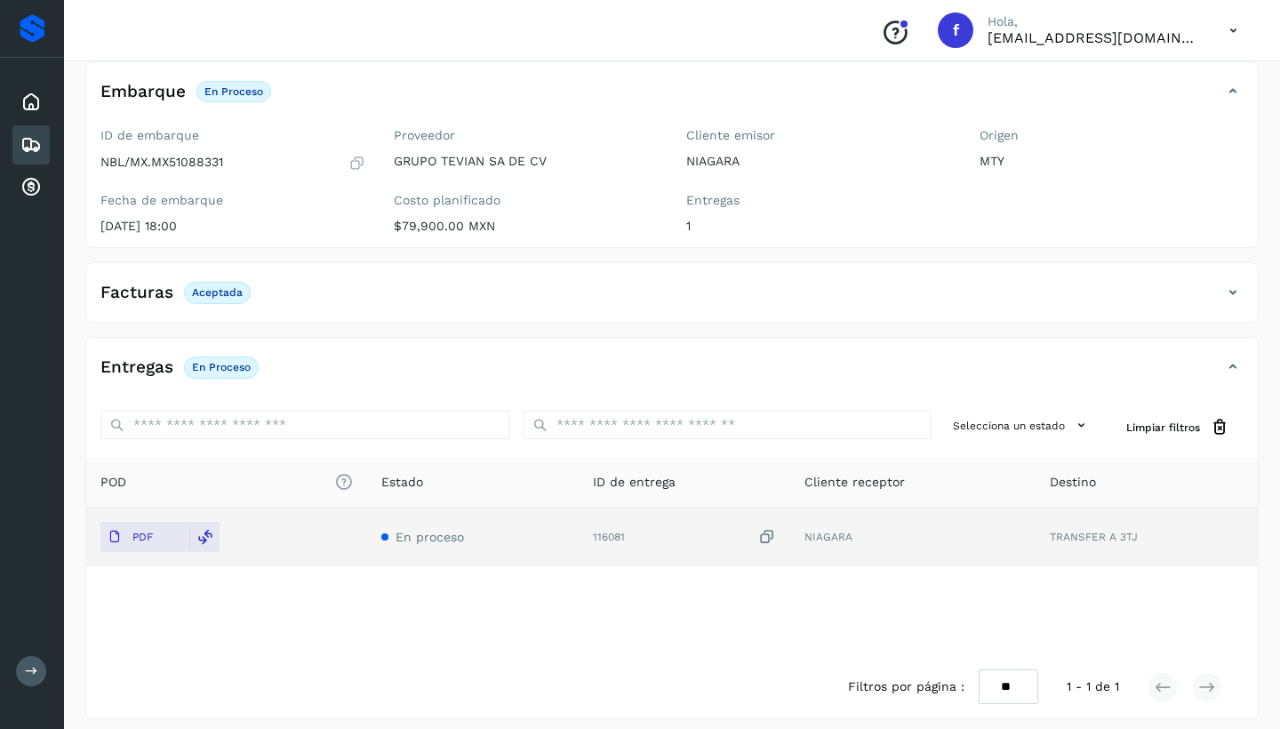
scroll to position [92, 0]
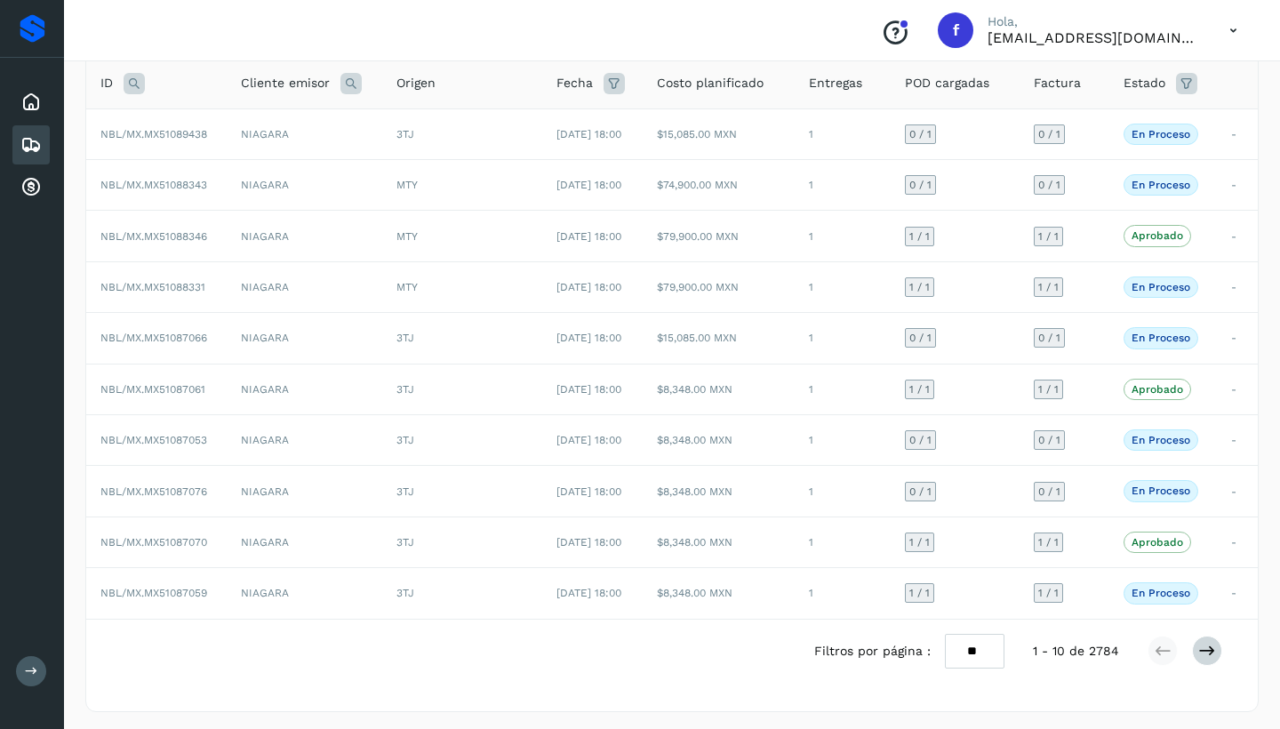
scroll to position [119, 0]
drag, startPoint x: 1208, startPoint y: 649, endPoint x: 1068, endPoint y: 636, distance: 140.2
click at [1208, 649] on icon at bounding box center [1207, 652] width 18 height 18
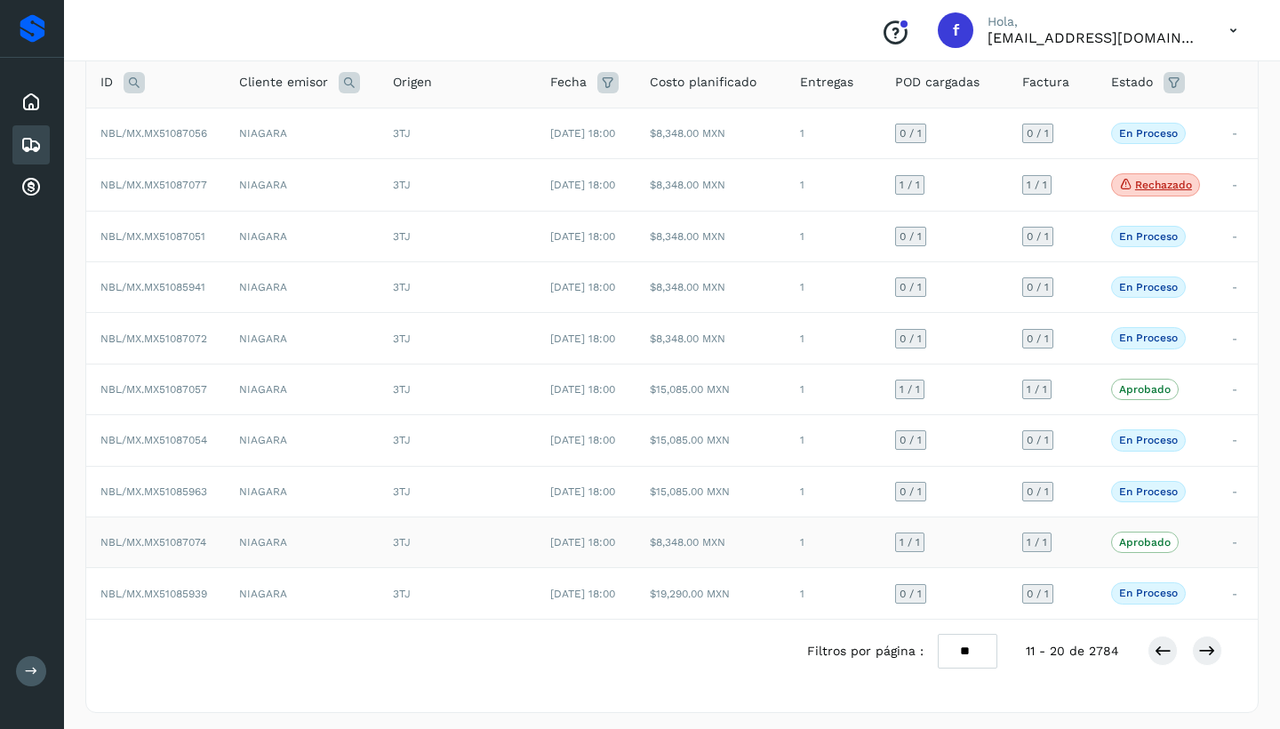
scroll to position [120, 0]
click at [1207, 646] on icon at bounding box center [1207, 652] width 18 height 18
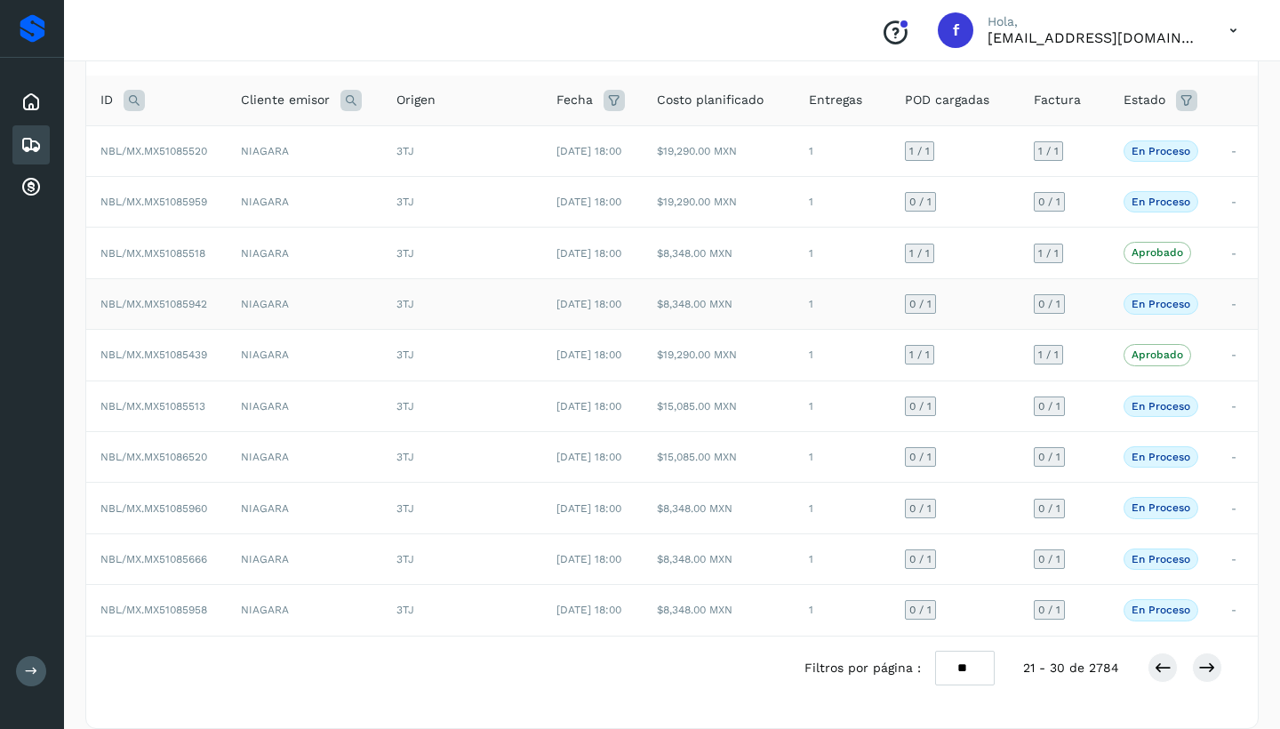
scroll to position [94, 0]
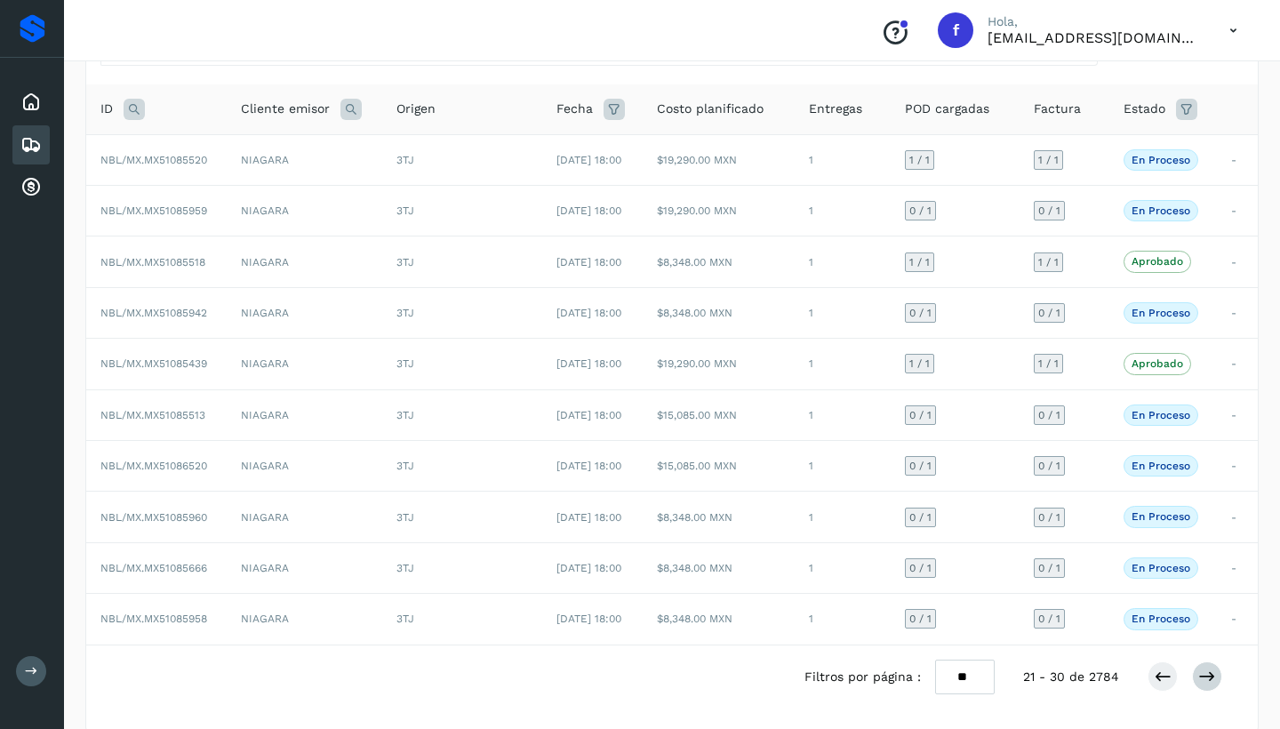
click at [1208, 673] on icon at bounding box center [1207, 677] width 18 height 18
